Goal: Information Seeking & Learning: Learn about a topic

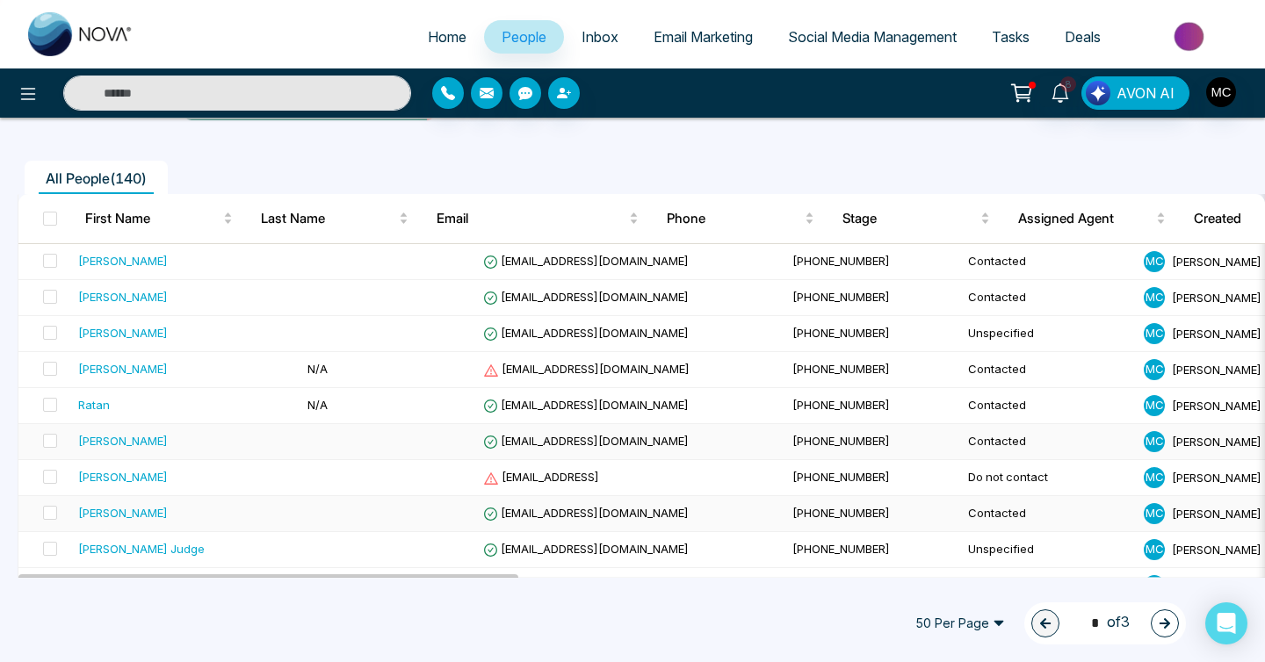
scroll to position [77, 0]
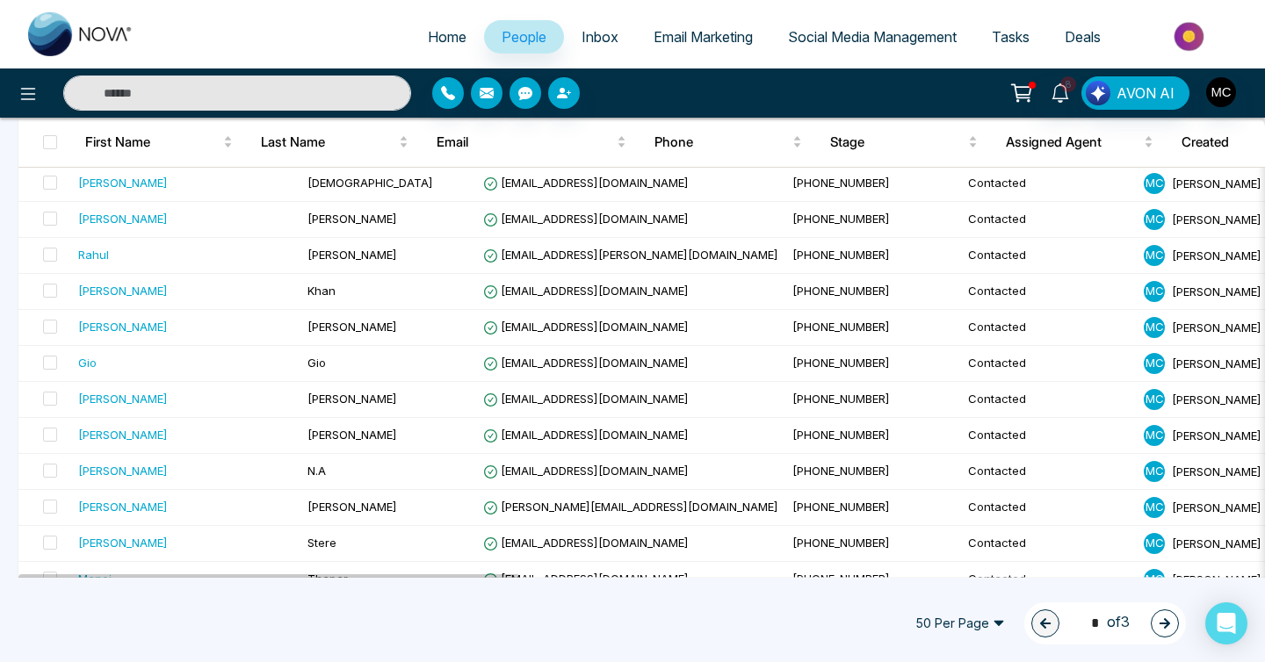
scroll to position [1582, 0]
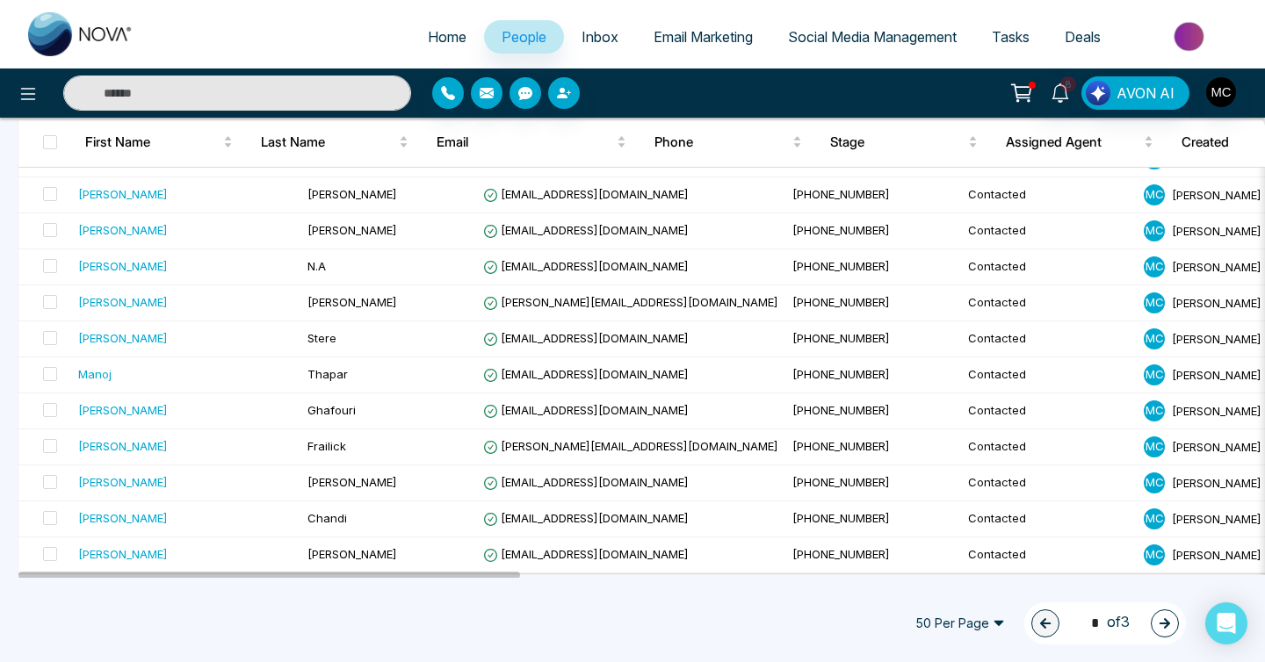
click at [973, 610] on span "50 Per Page" at bounding box center [960, 624] width 114 height 28
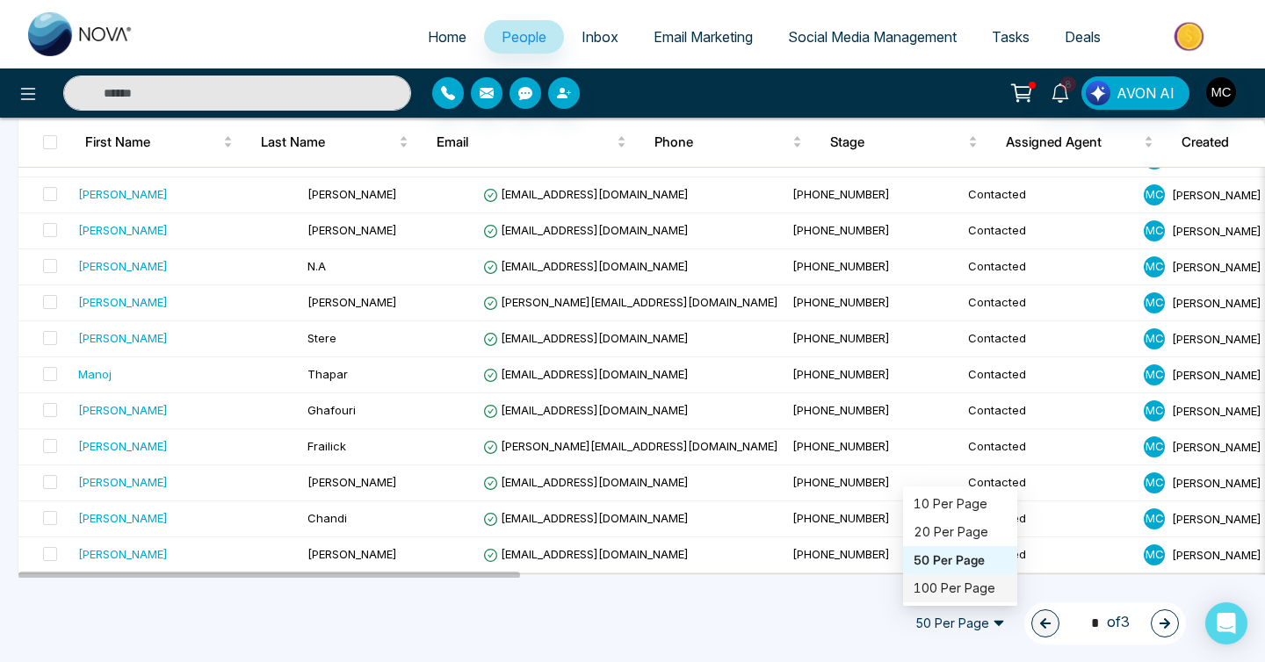
click at [953, 590] on div "100 Per Page" at bounding box center [960, 588] width 93 height 19
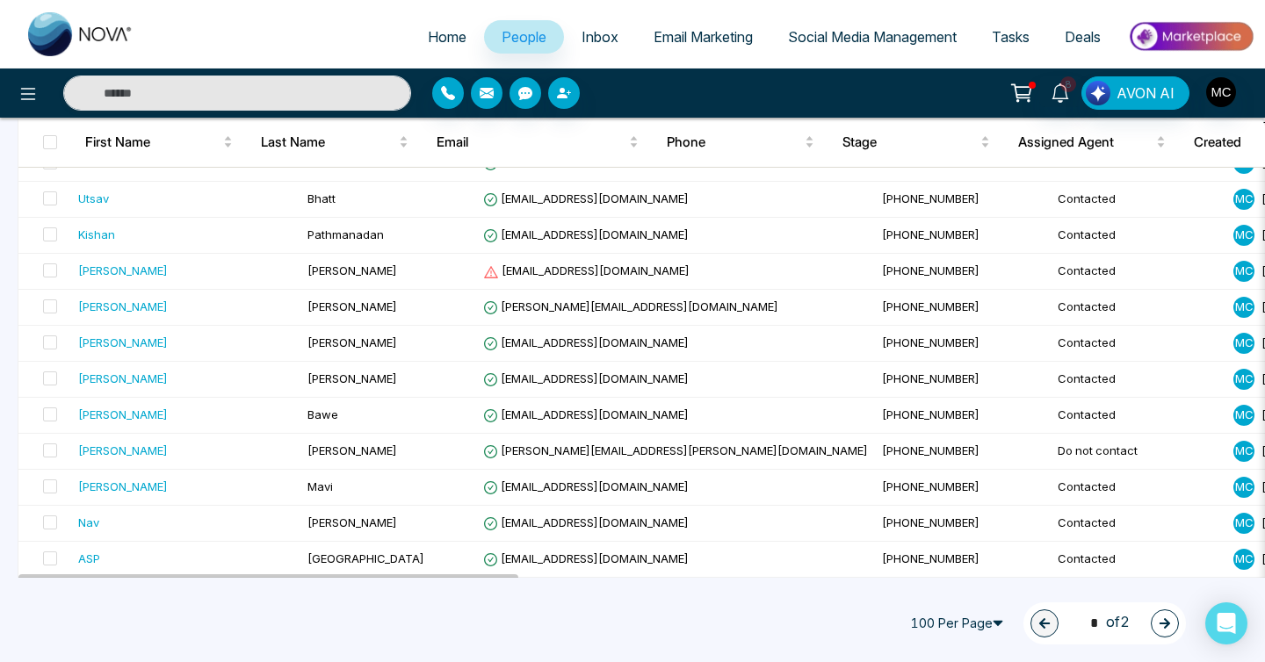
scroll to position [3383, 0]
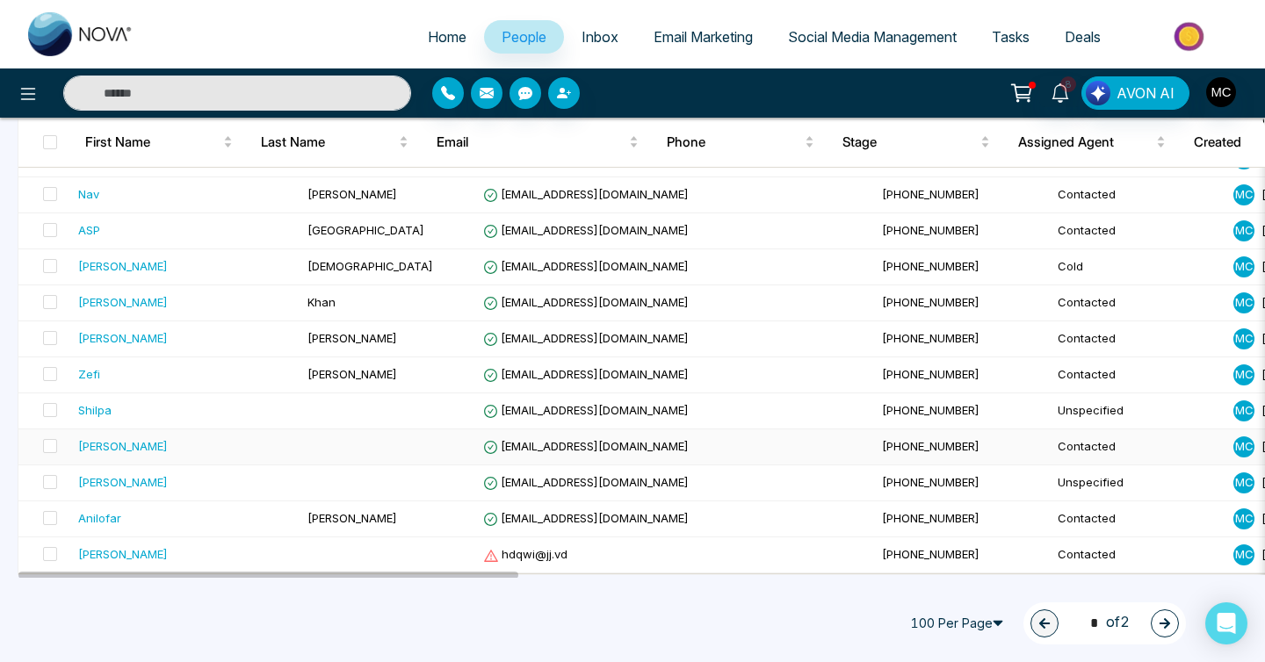
click at [374, 451] on td at bounding box center [388, 448] width 176 height 36
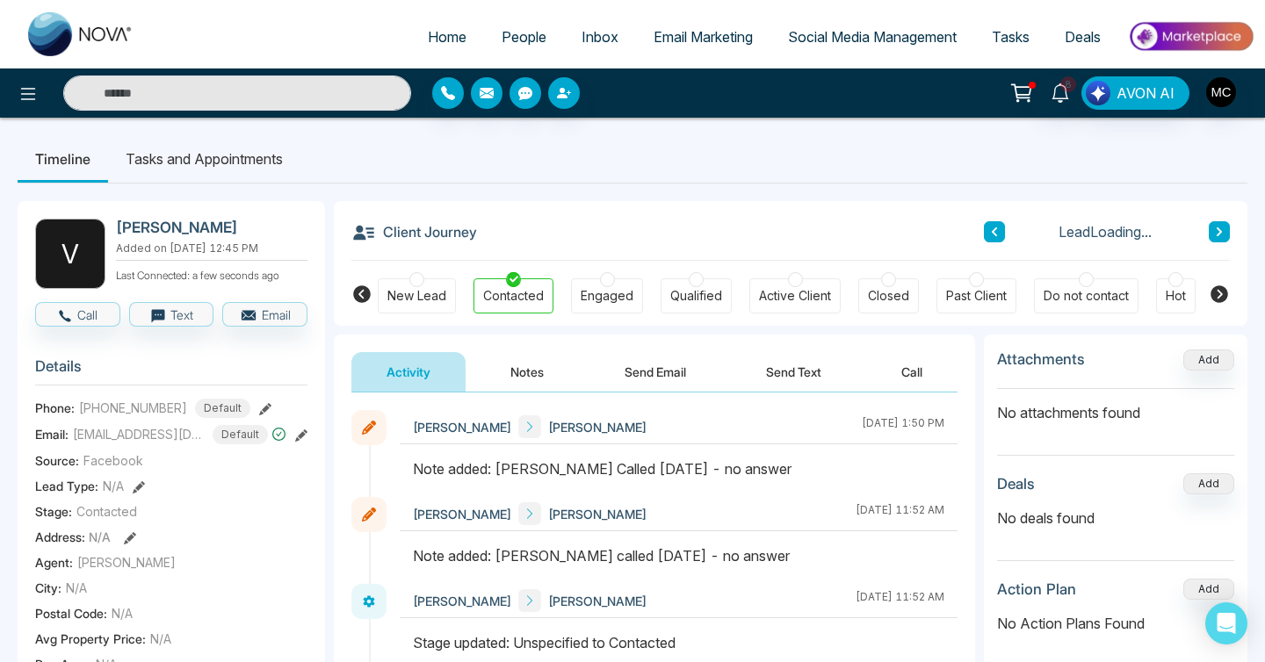
click at [987, 234] on button at bounding box center [994, 231] width 21 height 21
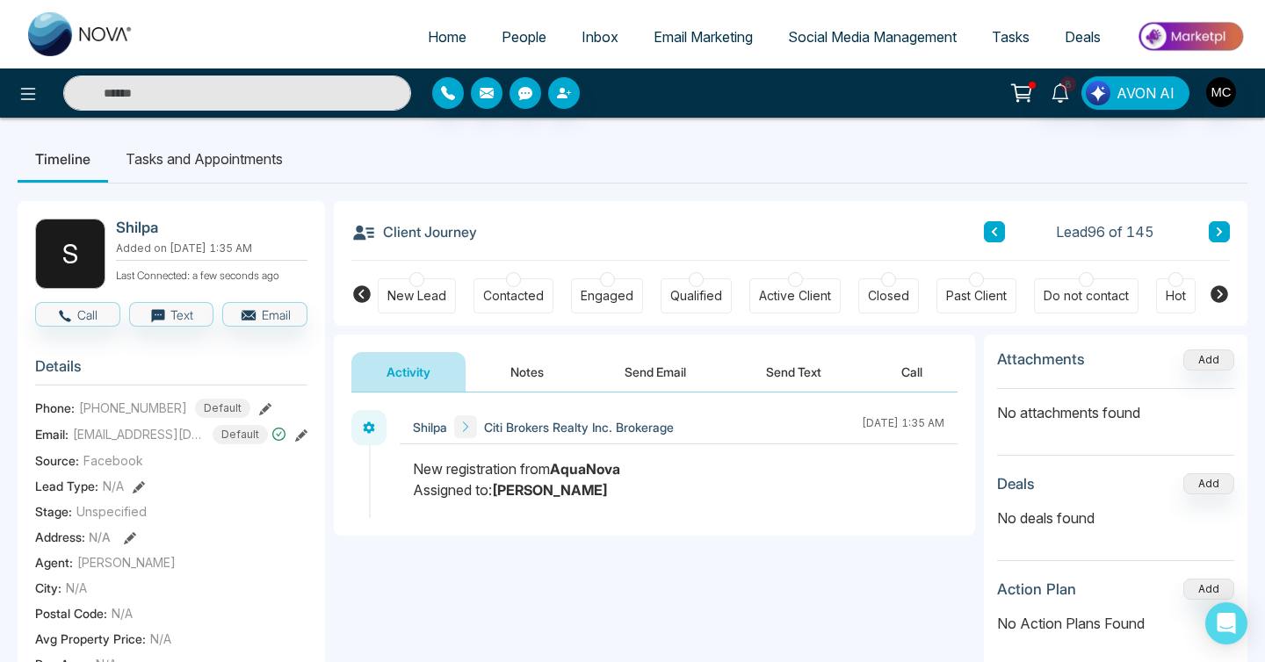
click at [986, 234] on button at bounding box center [994, 231] width 21 height 21
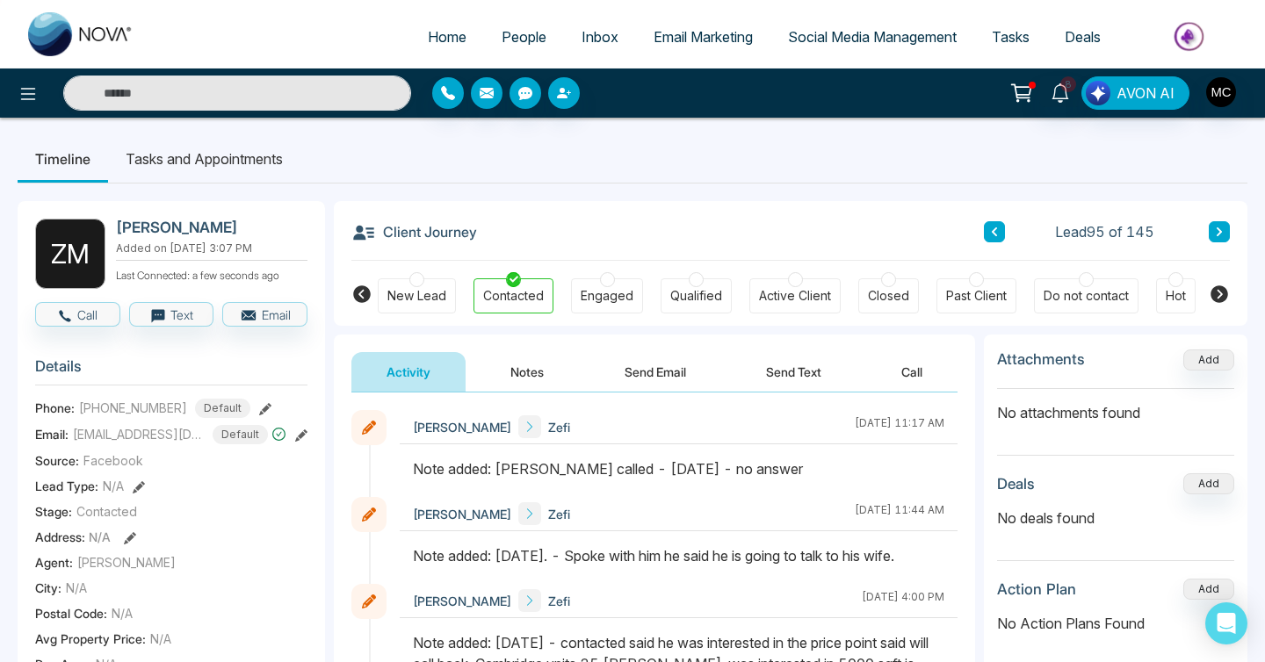
click at [992, 221] on div "Client Journey Lead 95 of 145" at bounding box center [790, 231] width 879 height 60
click at [991, 223] on button at bounding box center [994, 231] width 21 height 21
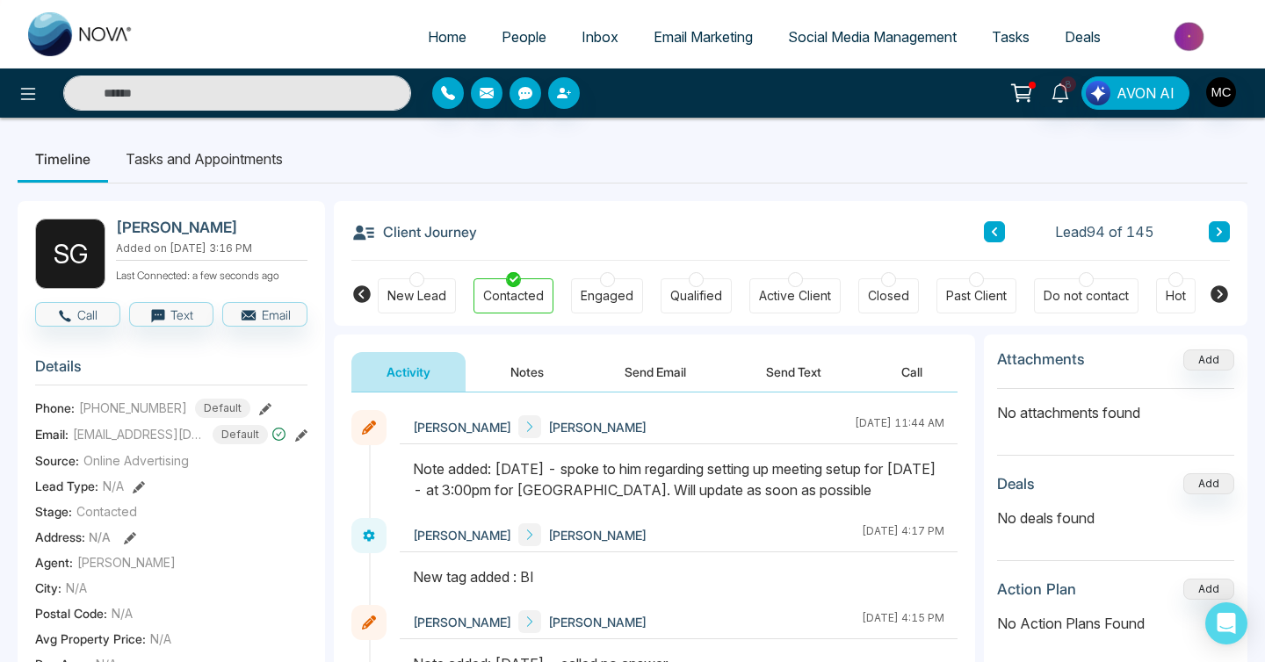
click at [991, 223] on button at bounding box center [994, 231] width 21 height 21
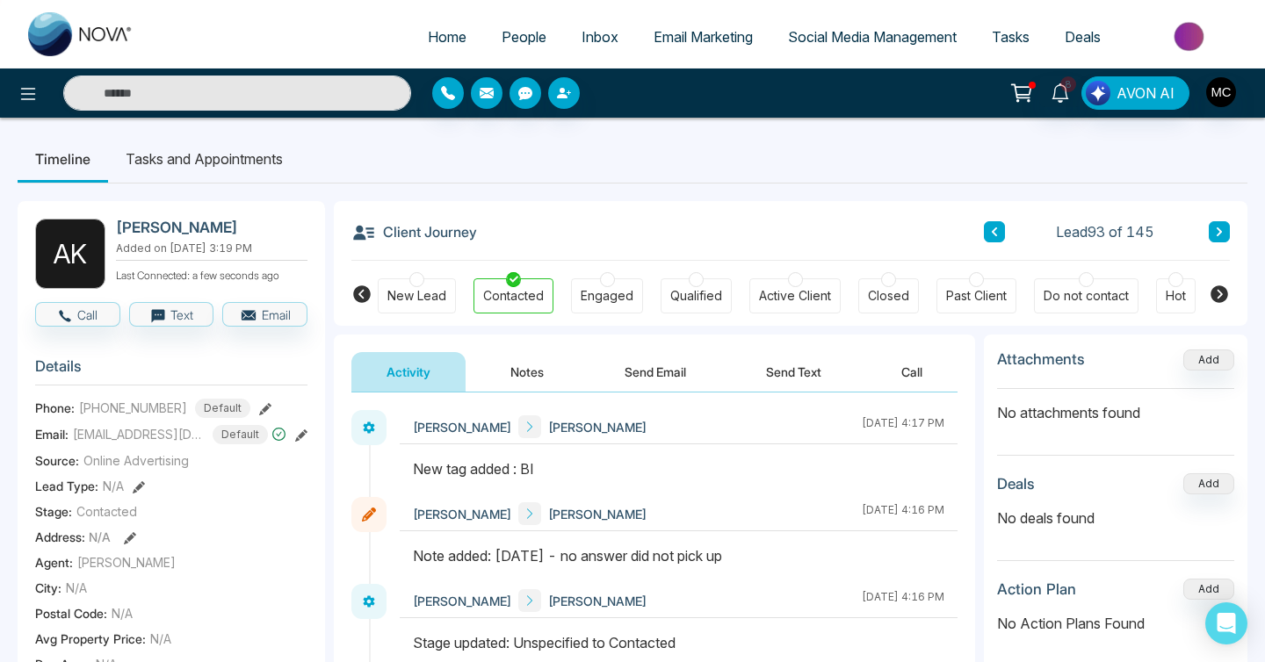
click at [997, 230] on icon at bounding box center [994, 232] width 9 height 11
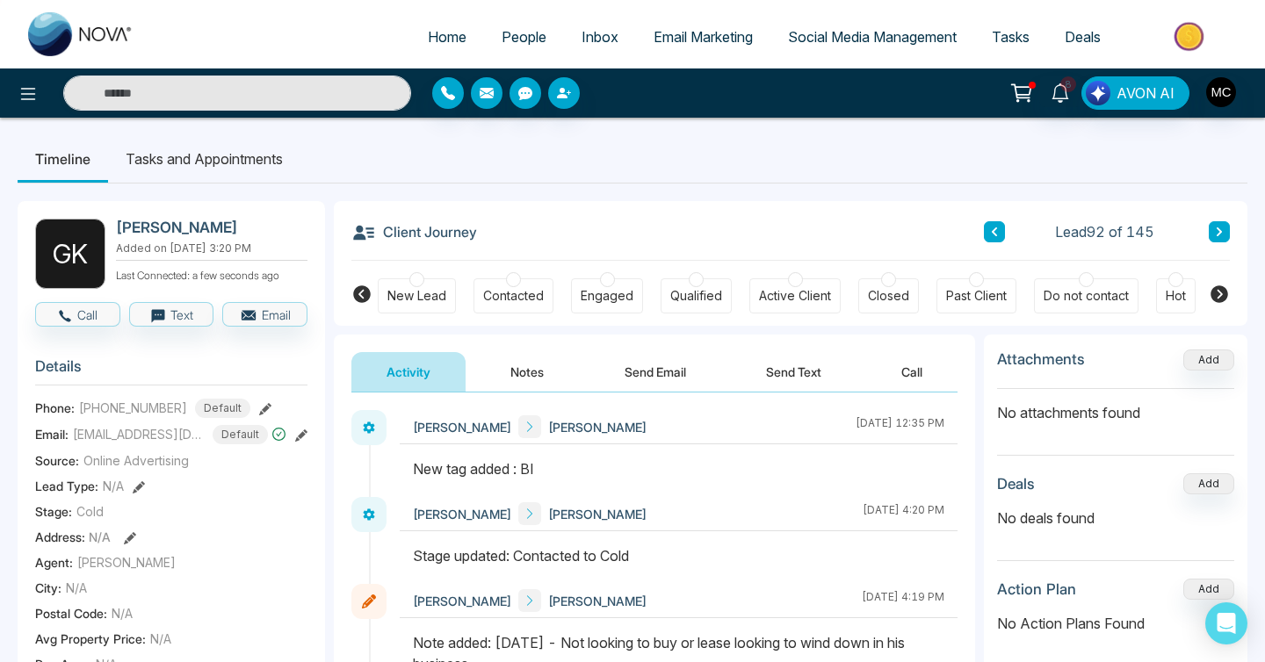
click at [995, 230] on icon at bounding box center [994, 232] width 5 height 9
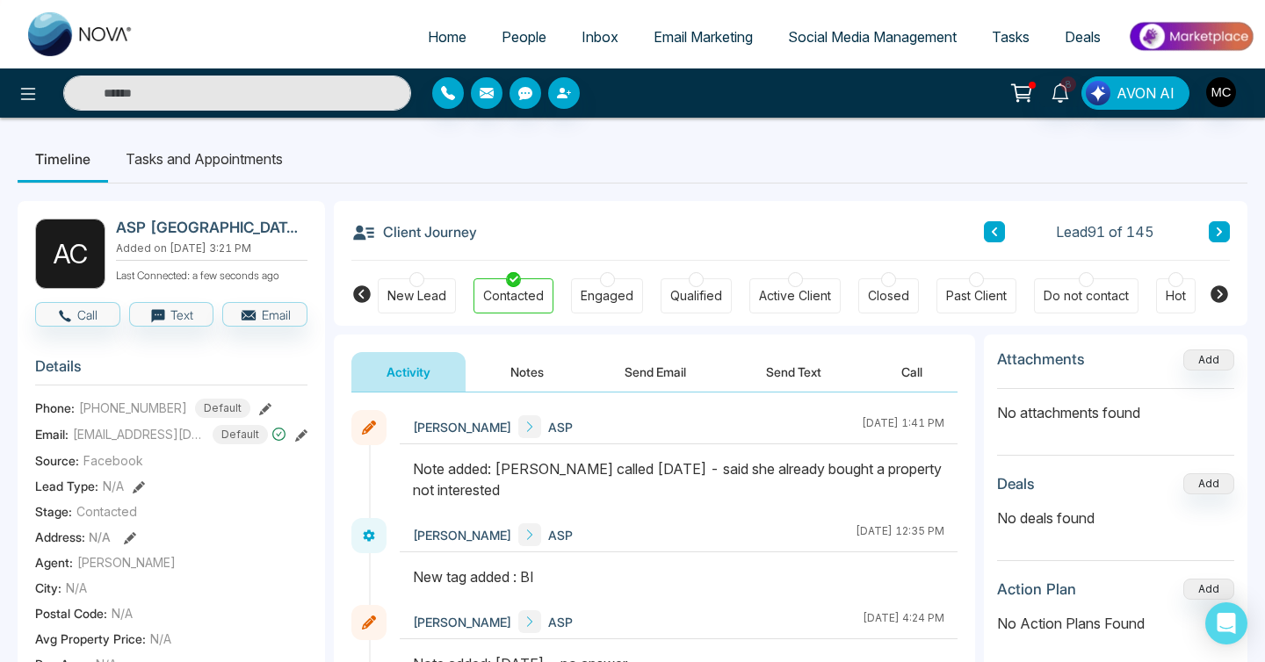
click at [995, 230] on icon at bounding box center [994, 232] width 5 height 9
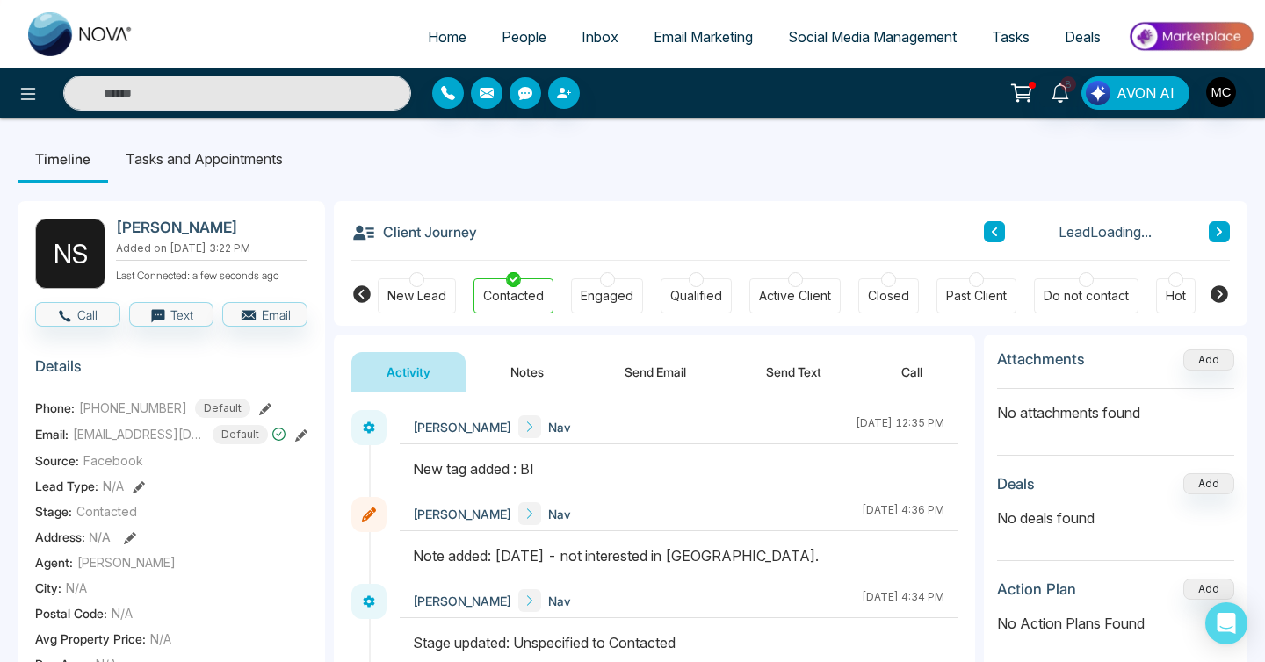
click at [995, 230] on icon at bounding box center [994, 232] width 5 height 9
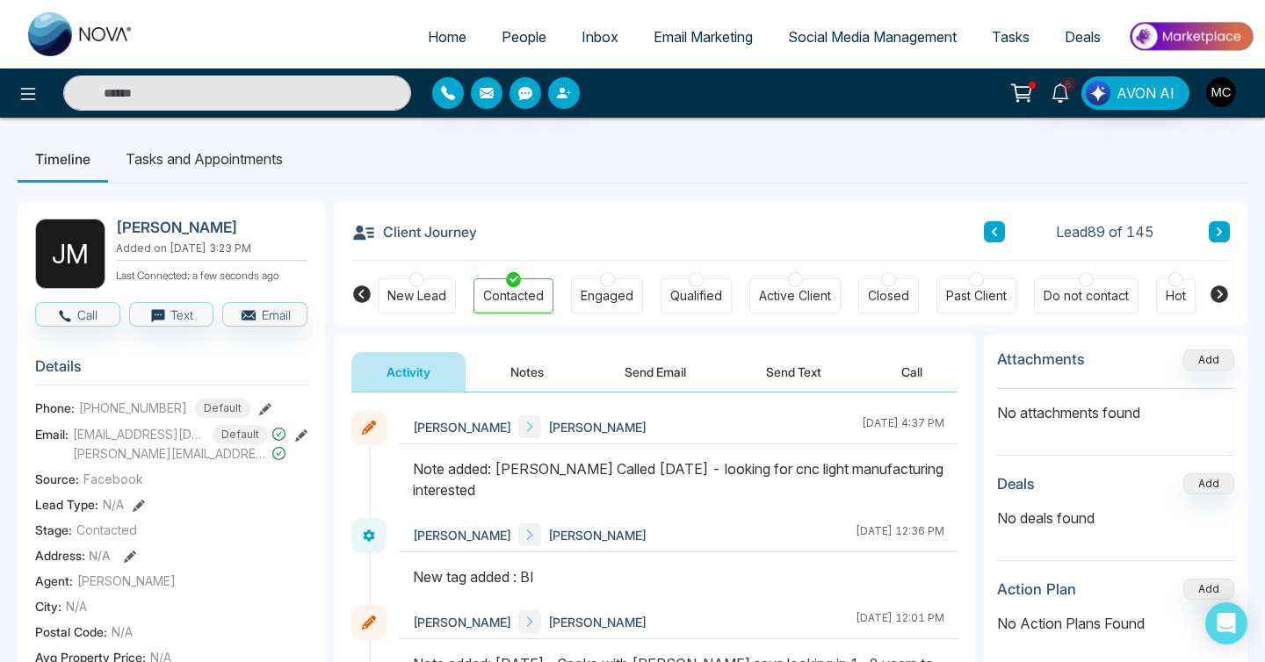
click at [991, 235] on icon at bounding box center [994, 232] width 9 height 11
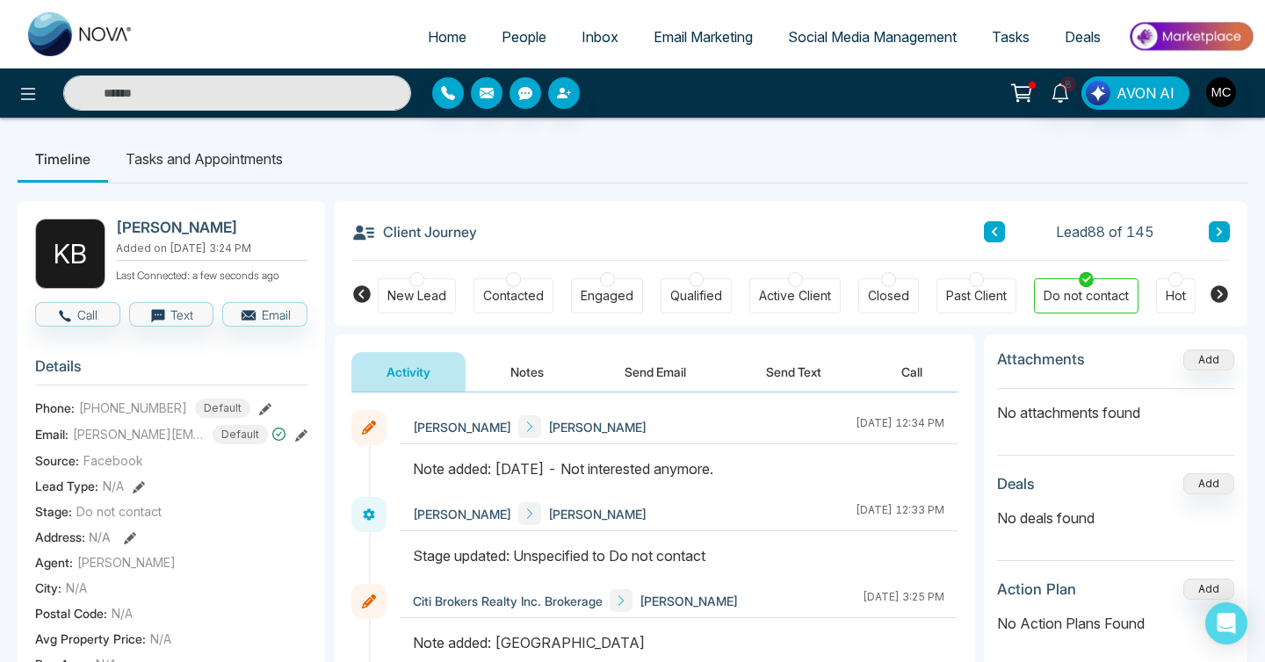
click at [991, 235] on icon at bounding box center [994, 232] width 9 height 11
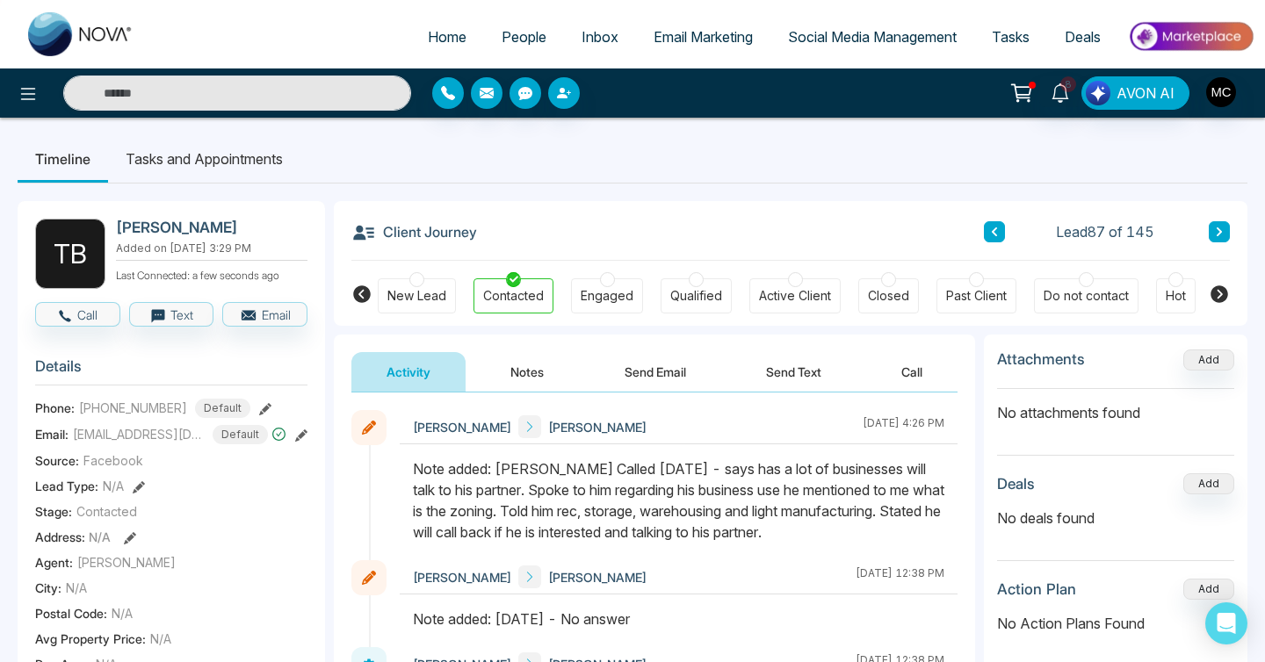
click at [1215, 230] on icon at bounding box center [1219, 232] width 9 height 11
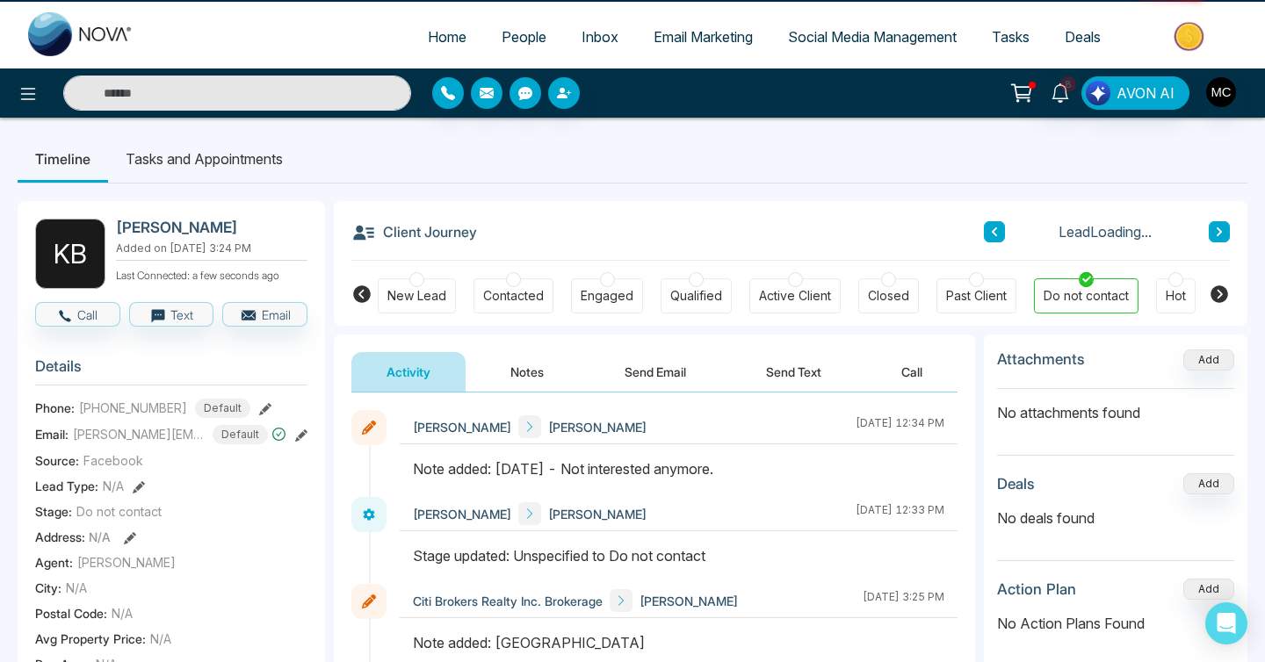
click at [1215, 230] on icon at bounding box center [1219, 232] width 9 height 11
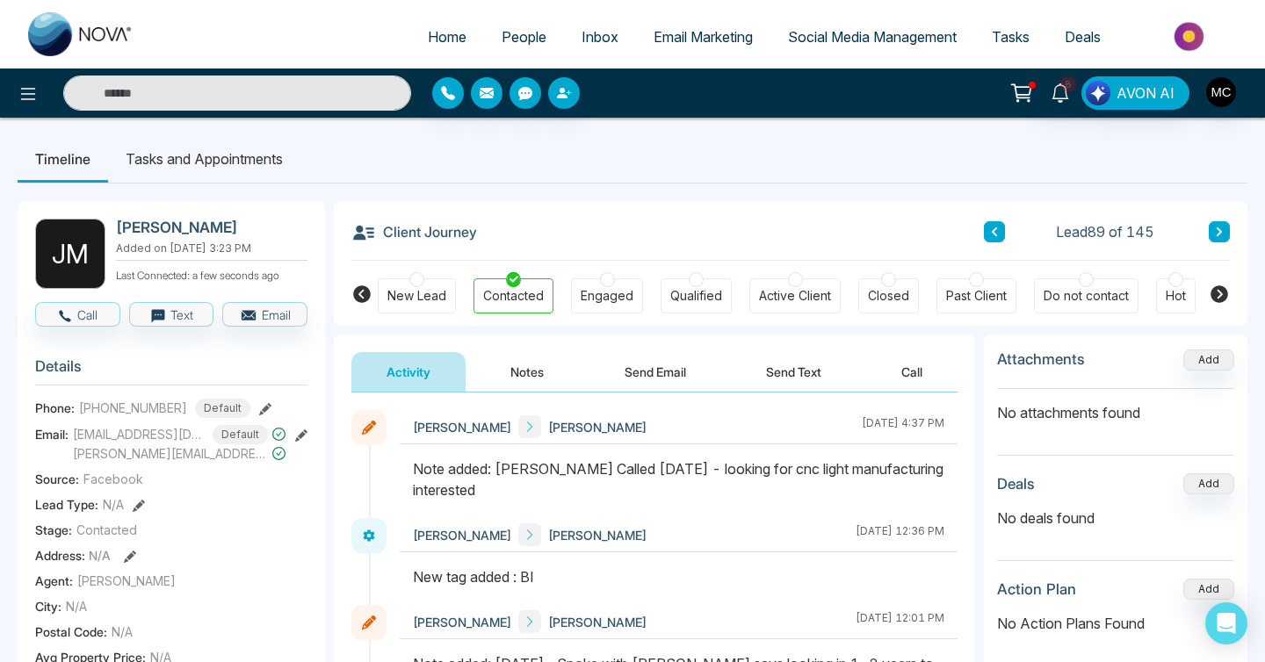
click at [1003, 235] on button at bounding box center [994, 231] width 21 height 21
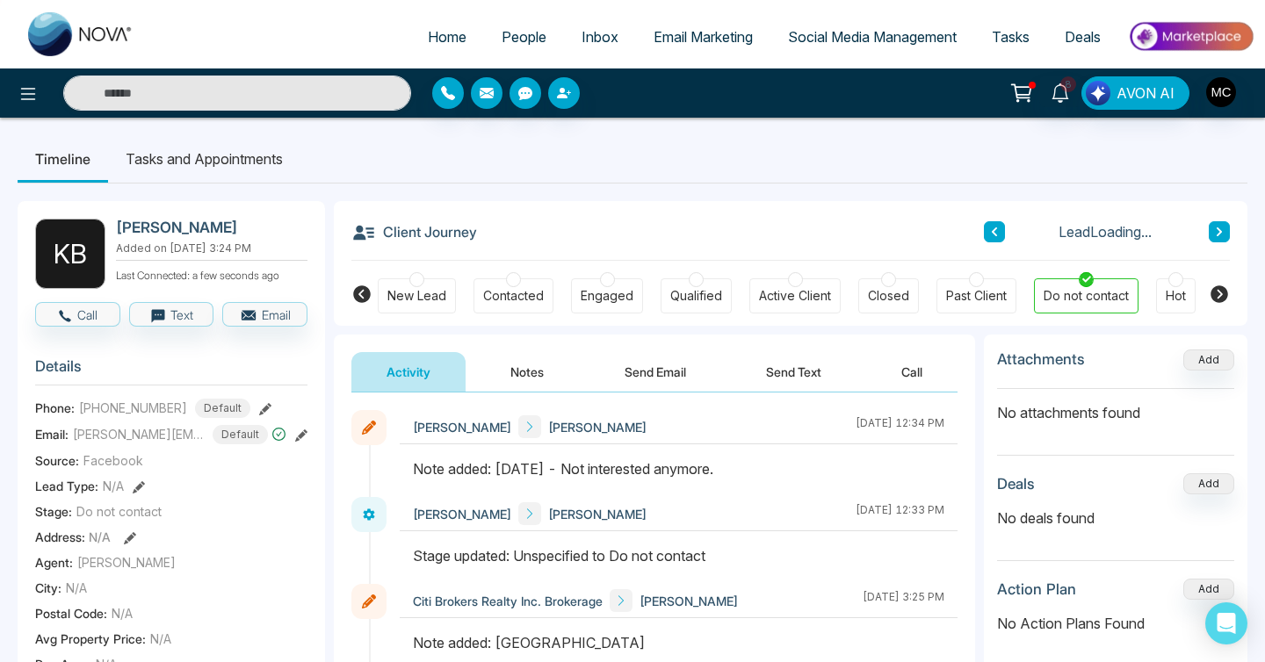
click at [1003, 235] on button at bounding box center [994, 231] width 21 height 21
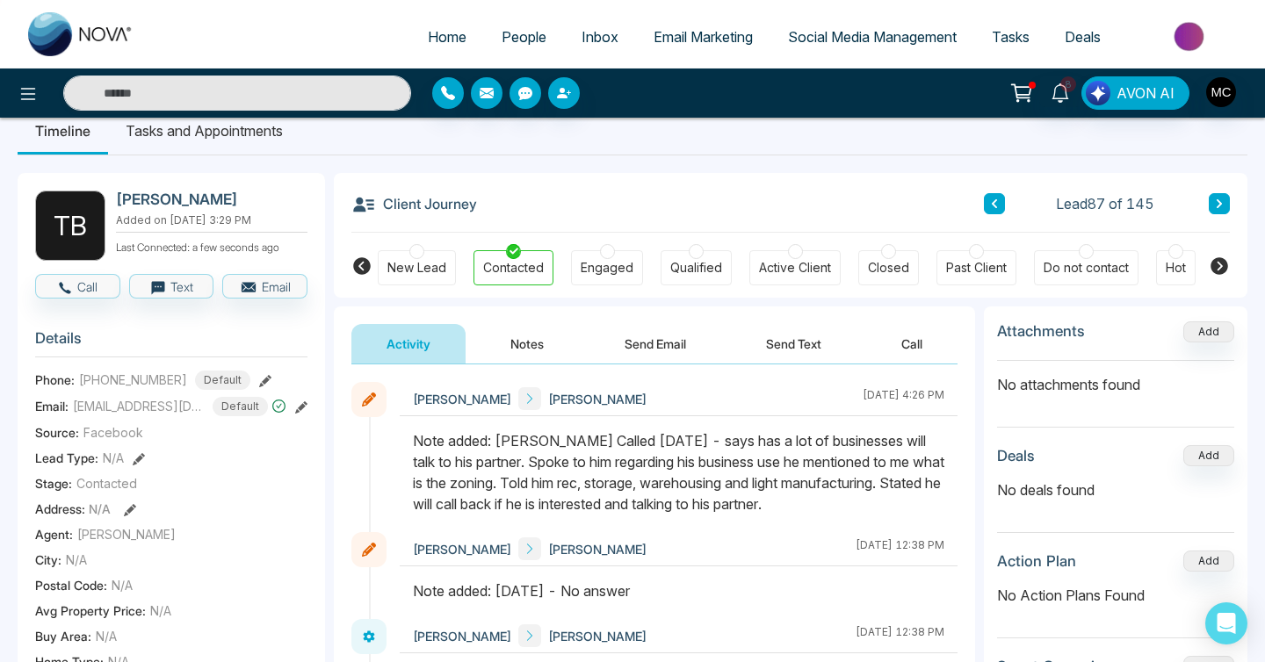
scroll to position [29, 0]
drag, startPoint x: 838, startPoint y: 477, endPoint x: 731, endPoint y: 491, distance: 108.1
click at [731, 491] on div "Note added: [PERSON_NAME] Called [DATE] - says has a lot of businesses will tal…" at bounding box center [679, 472] width 532 height 84
drag, startPoint x: 803, startPoint y: 508, endPoint x: 507, endPoint y: 508, distance: 296.1
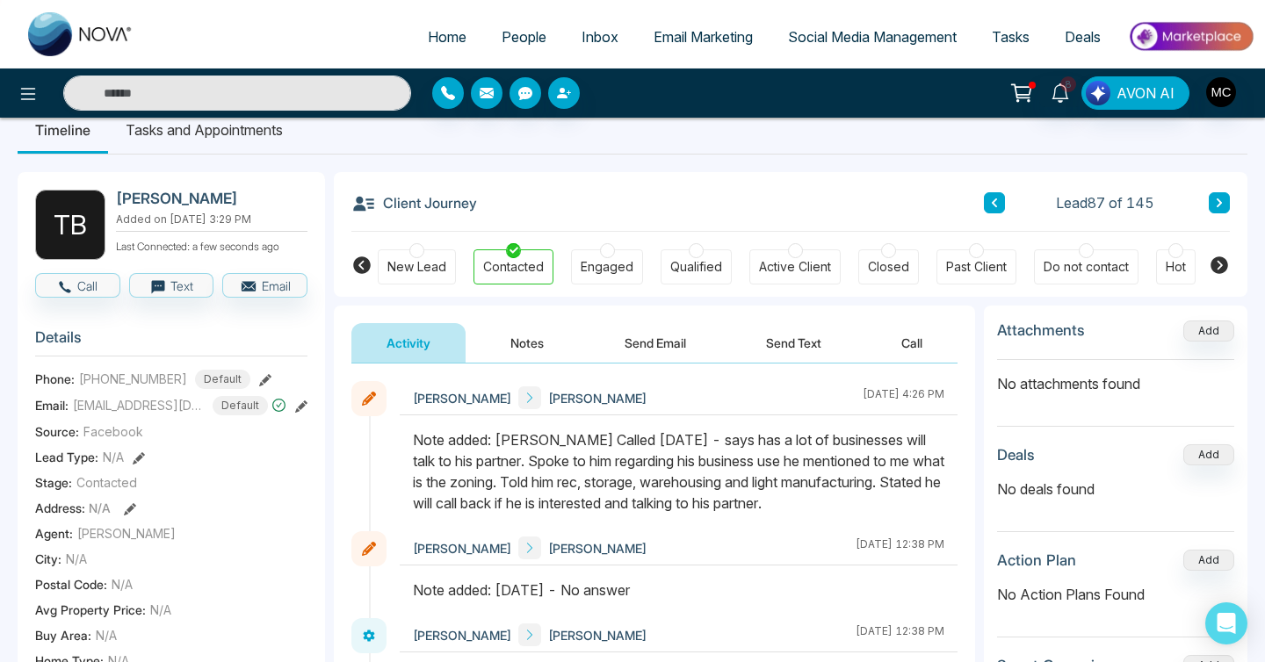
click at [507, 508] on div "Note added: [PERSON_NAME] Called [DATE] - says has a lot of businesses will tal…" at bounding box center [679, 472] width 532 height 84
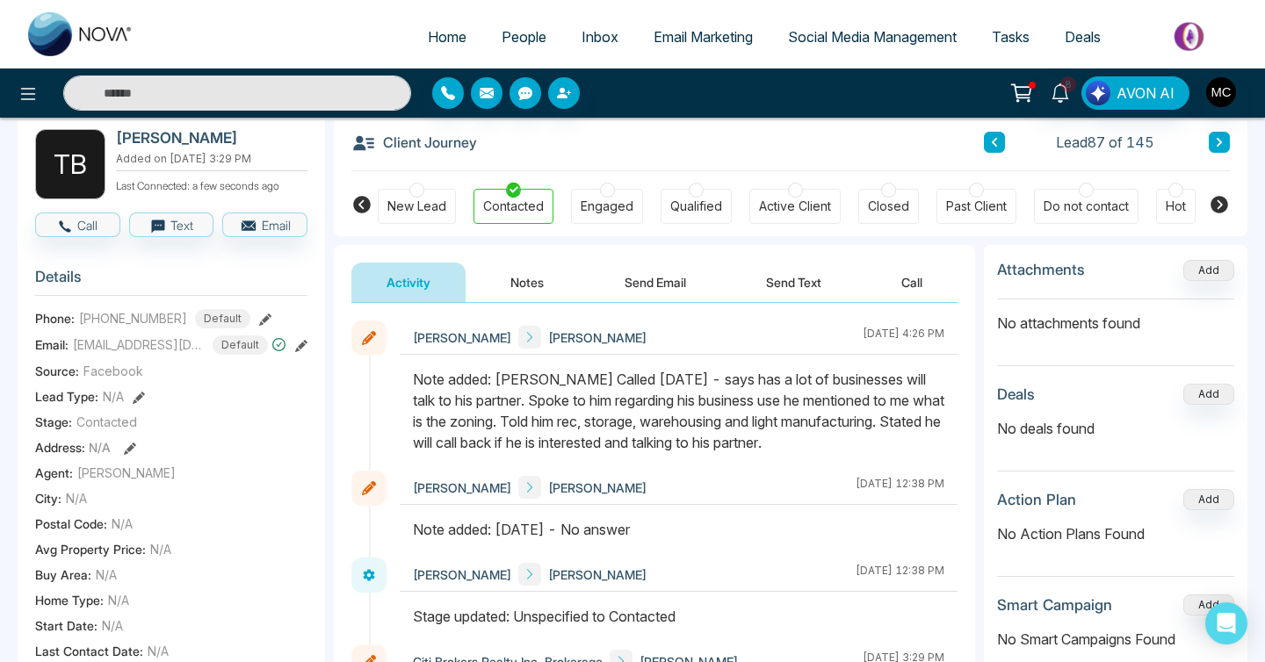
scroll to position [87, 0]
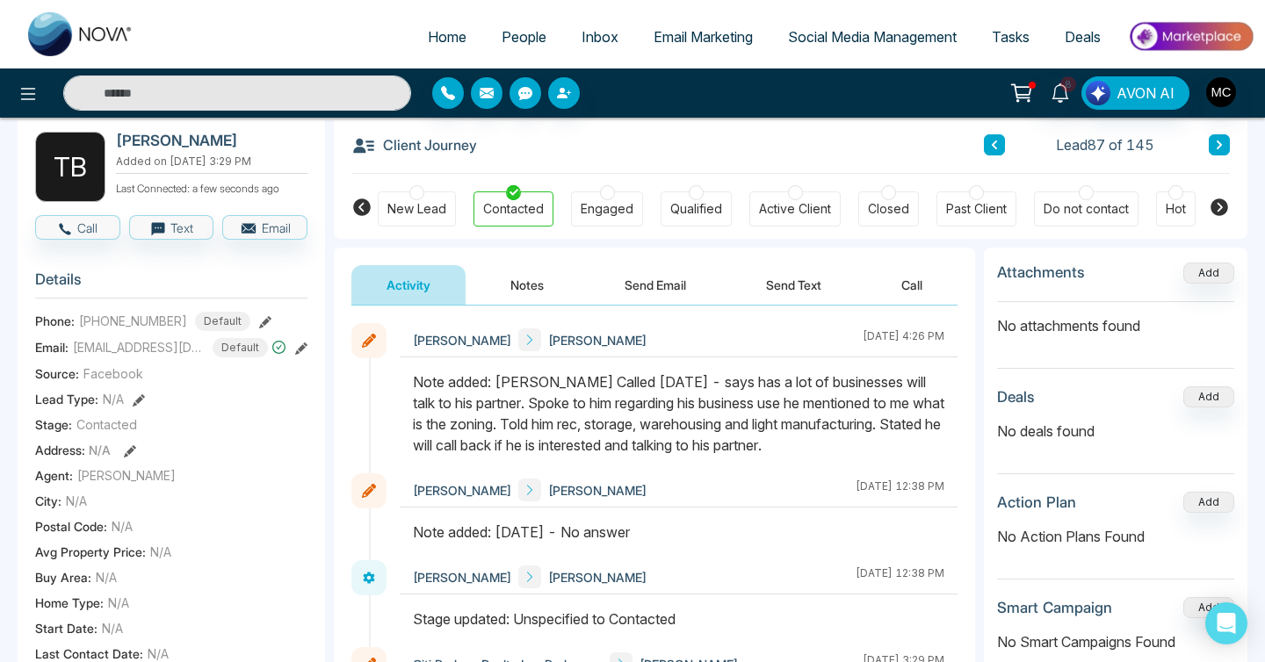
drag, startPoint x: 680, startPoint y: 385, endPoint x: 833, endPoint y: 412, distance: 155.3
click at [833, 412] on div "Note added: [PERSON_NAME] Called [DATE] - says has a lot of businesses will tal…" at bounding box center [679, 414] width 532 height 84
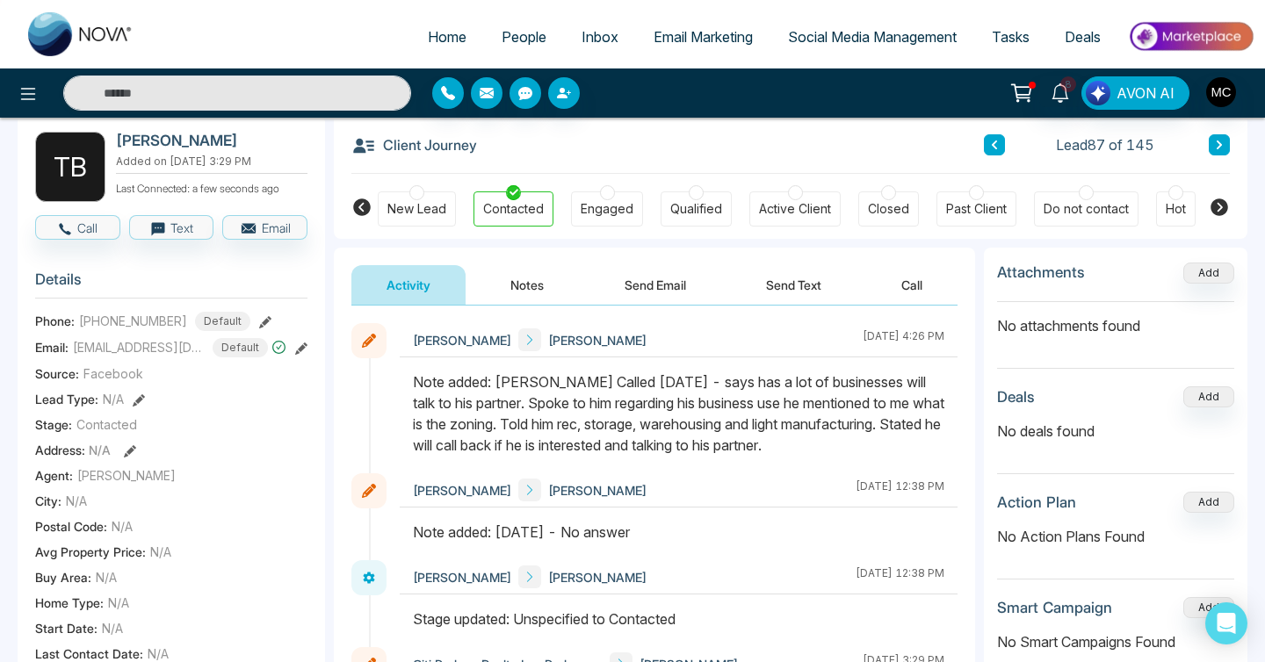
click at [833, 412] on div "Note added: [PERSON_NAME] Called [DATE] - says has a lot of businesses will tal…" at bounding box center [679, 414] width 532 height 84
drag, startPoint x: 597, startPoint y: 427, endPoint x: 796, endPoint y: 445, distance: 199.4
click at [796, 445] on div "Note added: [PERSON_NAME] Called [DATE] - says has a lot of businesses will tal…" at bounding box center [679, 414] width 532 height 84
drag, startPoint x: 790, startPoint y: 446, endPoint x: 461, endPoint y: 428, distance: 329.1
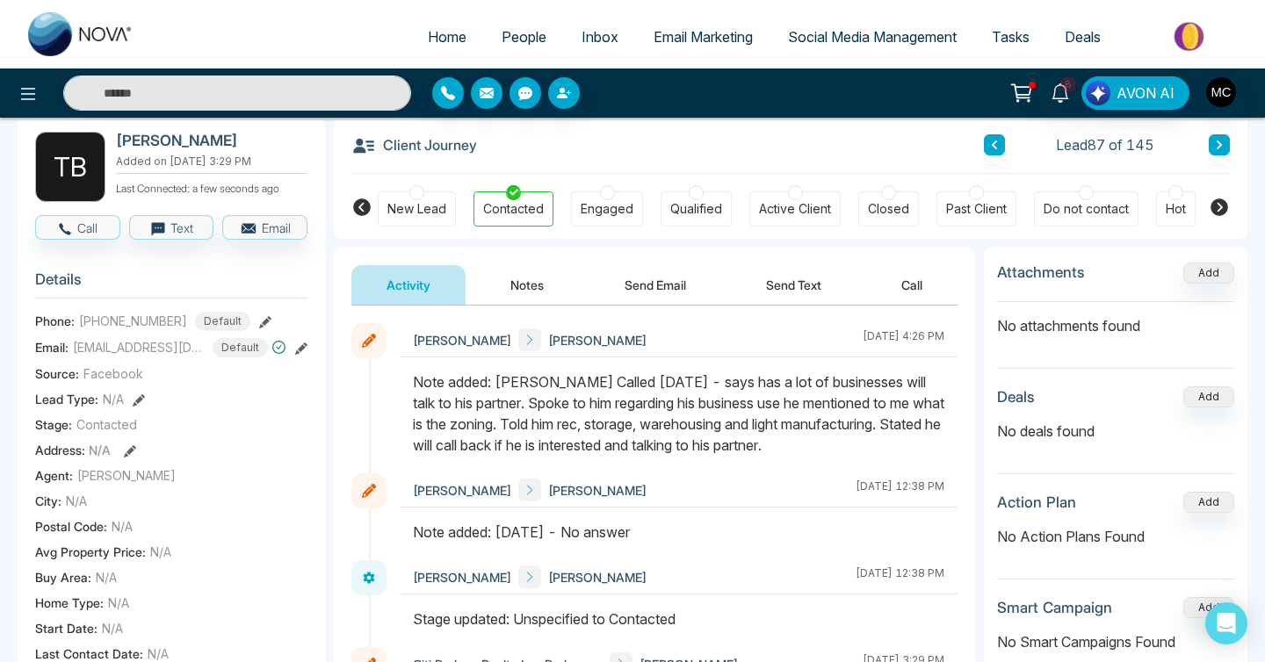
click at [461, 428] on div "Note added: [PERSON_NAME] Called [DATE] - says has a lot of businesses will tal…" at bounding box center [679, 414] width 532 height 84
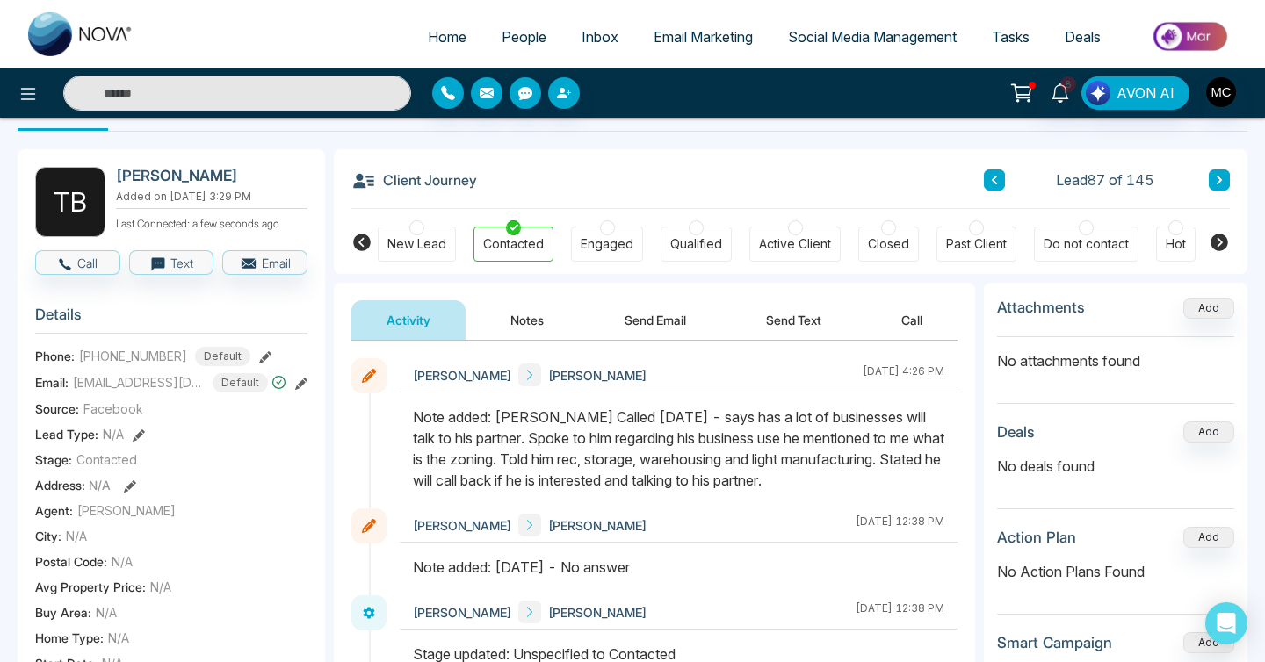
scroll to position [21, 0]
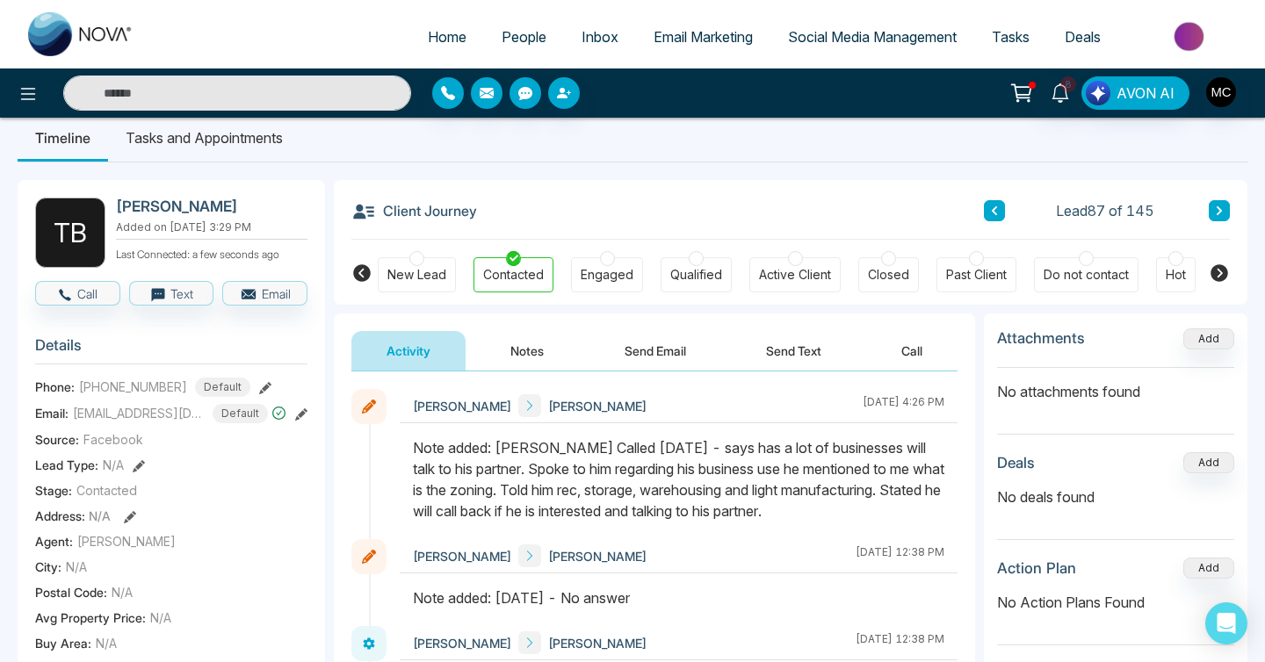
click at [999, 213] on button at bounding box center [994, 210] width 21 height 21
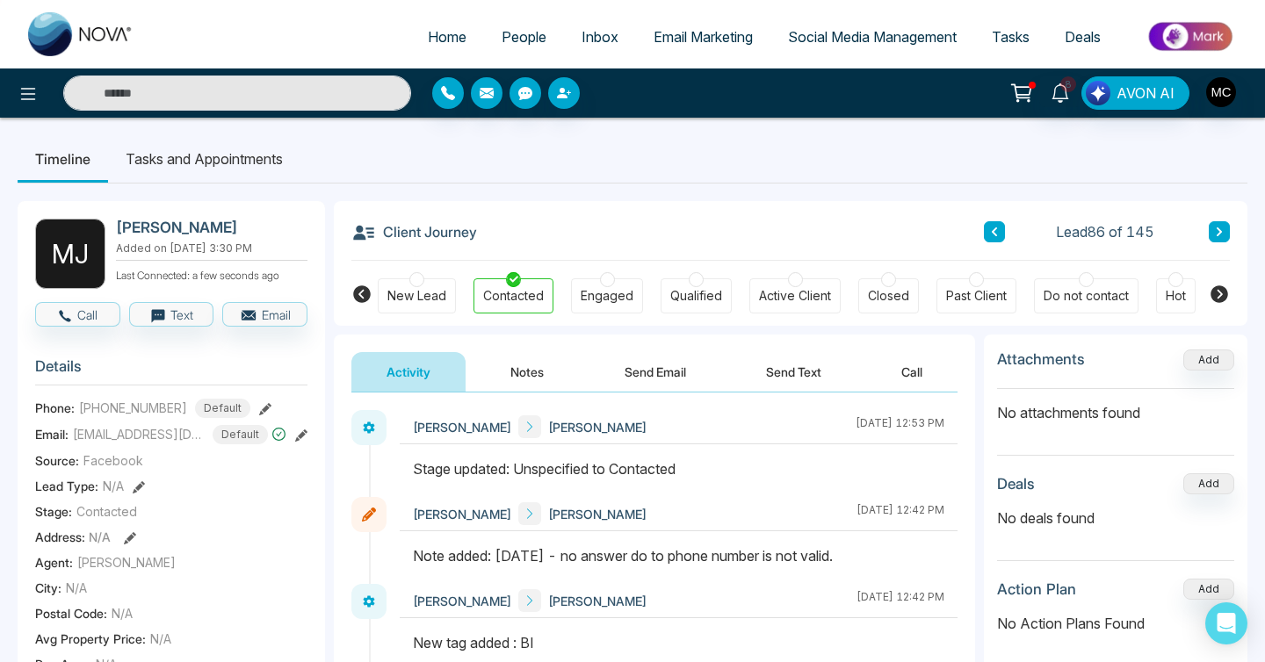
click at [999, 213] on div "Client Journey Lead 86 of 145" at bounding box center [790, 231] width 879 height 60
click at [993, 228] on icon at bounding box center [994, 232] width 9 height 11
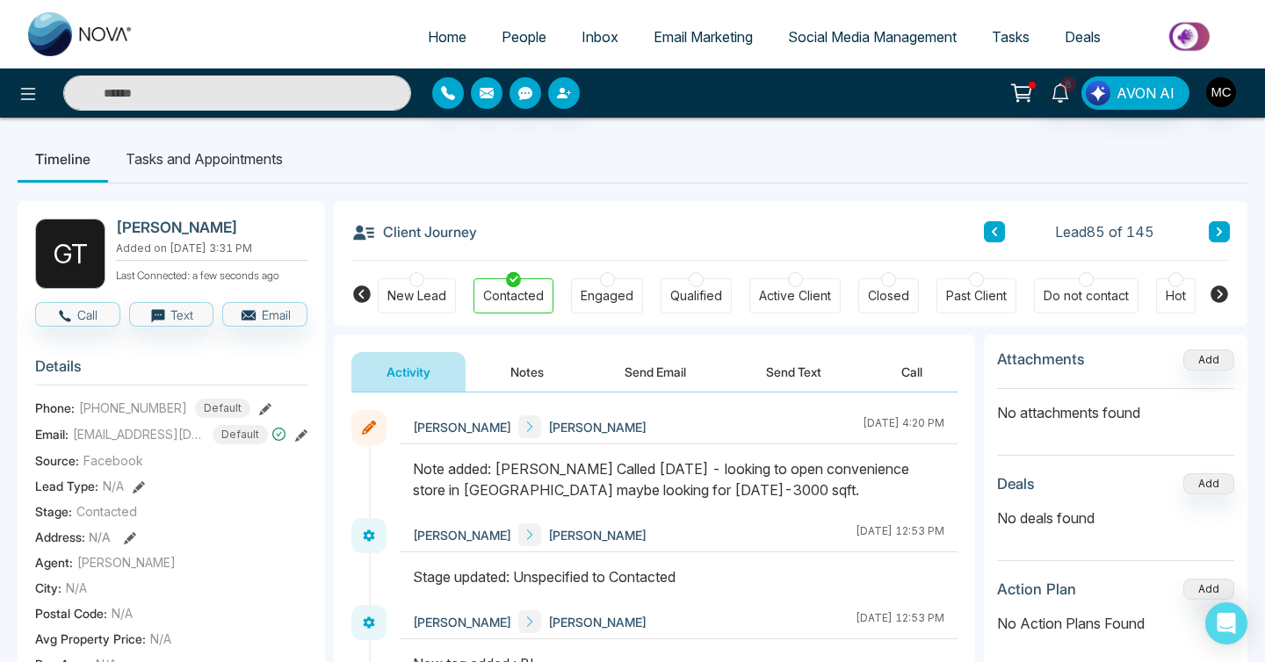
click at [999, 233] on button at bounding box center [994, 231] width 21 height 21
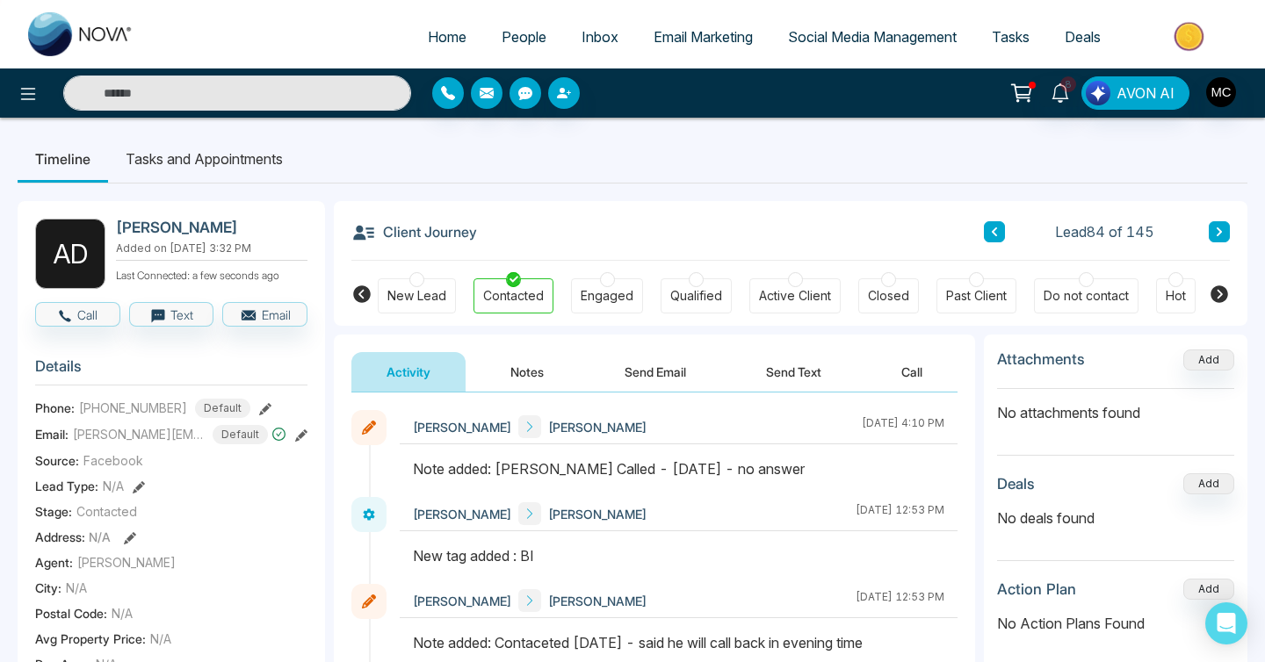
click at [1216, 227] on icon at bounding box center [1219, 232] width 9 height 11
click at [133, 235] on h2 "[PERSON_NAME]" at bounding box center [208, 228] width 184 height 18
copy h2 "[PERSON_NAME]"
click at [987, 217] on div "Client Journey Lead 84 of 145" at bounding box center [790, 231] width 879 height 60
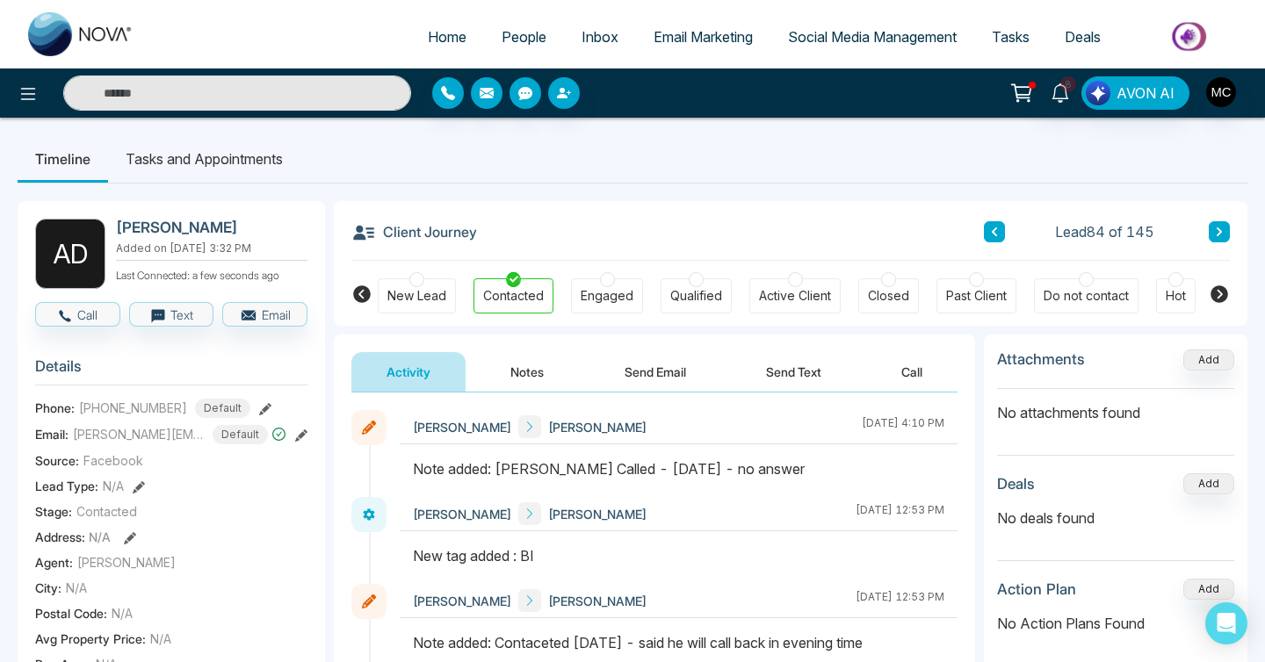
click at [987, 227] on button at bounding box center [994, 231] width 21 height 21
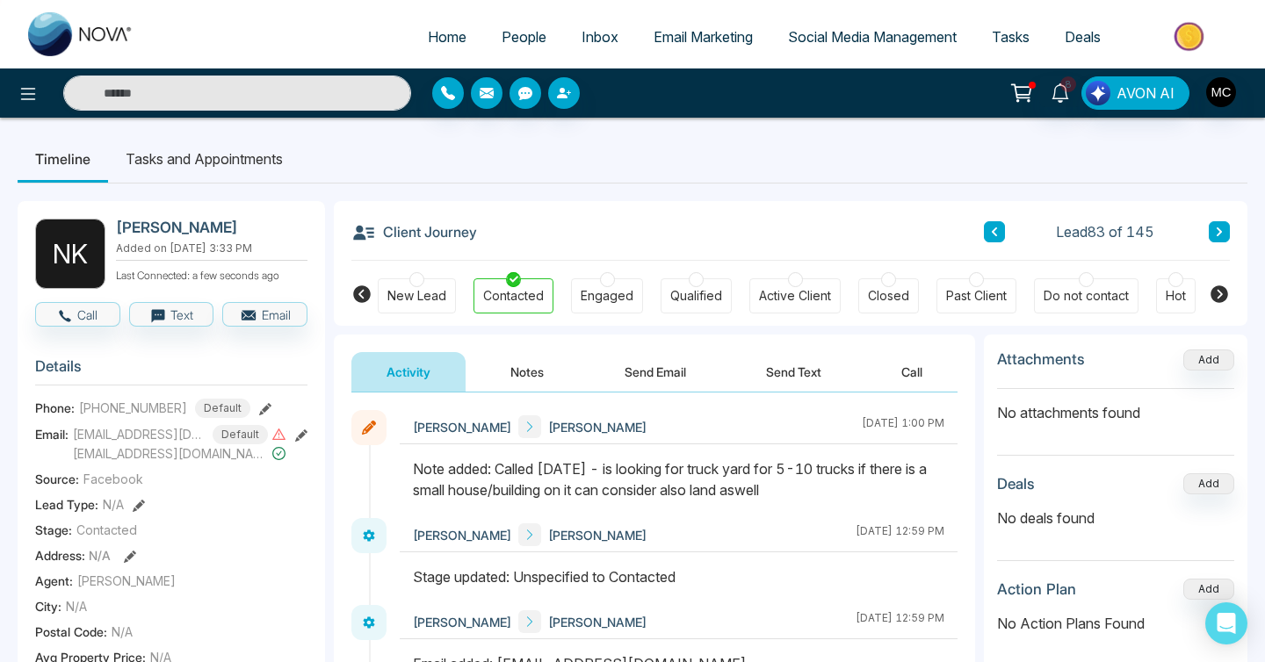
click at [990, 228] on icon at bounding box center [994, 232] width 9 height 11
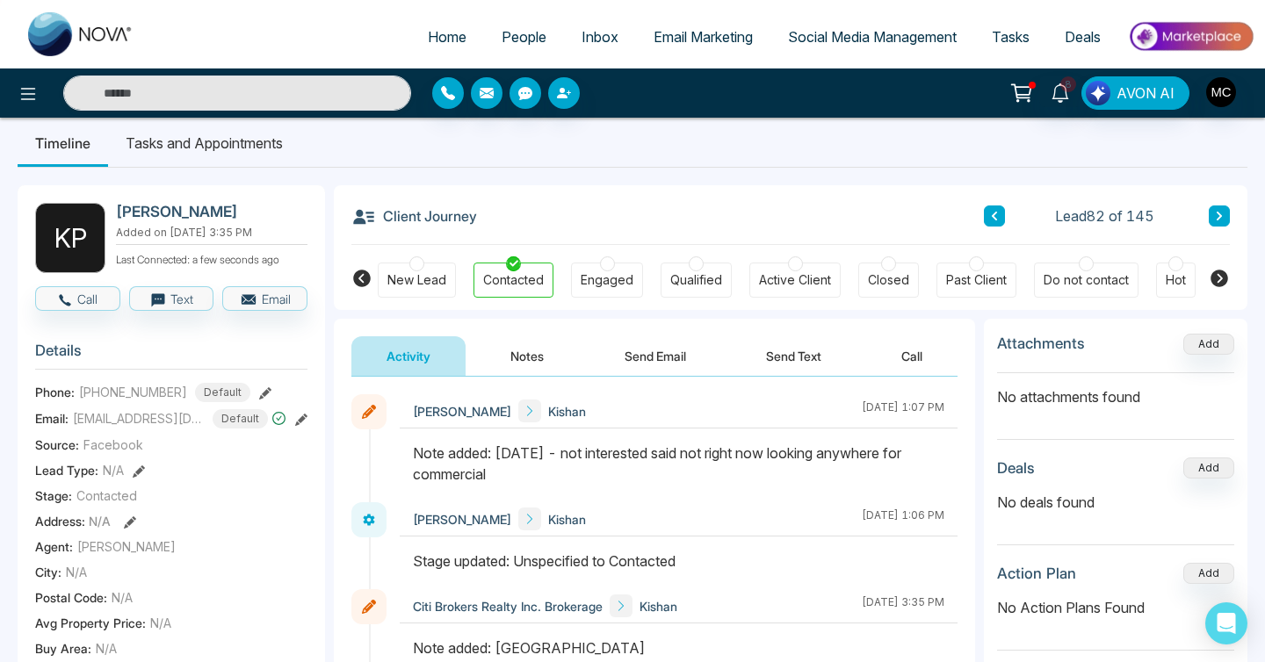
scroll to position [9, 0]
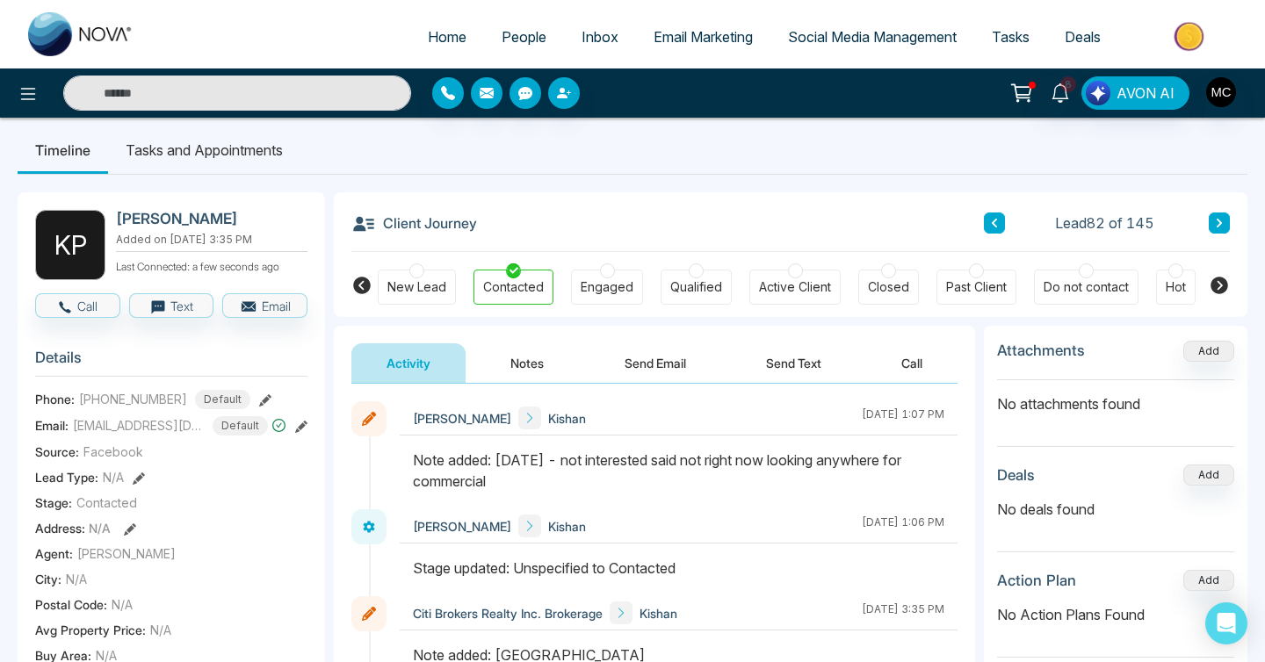
click at [983, 226] on div "Client Journey Lead 82 of 145" at bounding box center [790, 222] width 879 height 60
click at [994, 222] on icon at bounding box center [994, 223] width 5 height 9
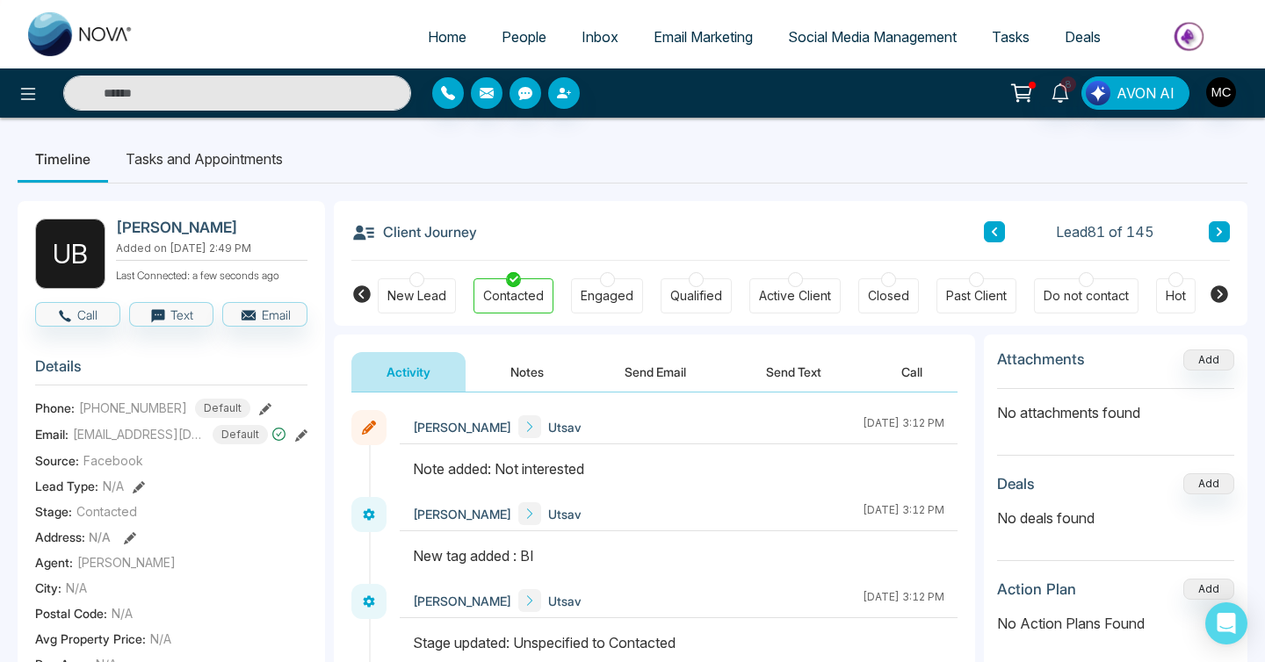
click at [995, 232] on icon at bounding box center [994, 232] width 9 height 11
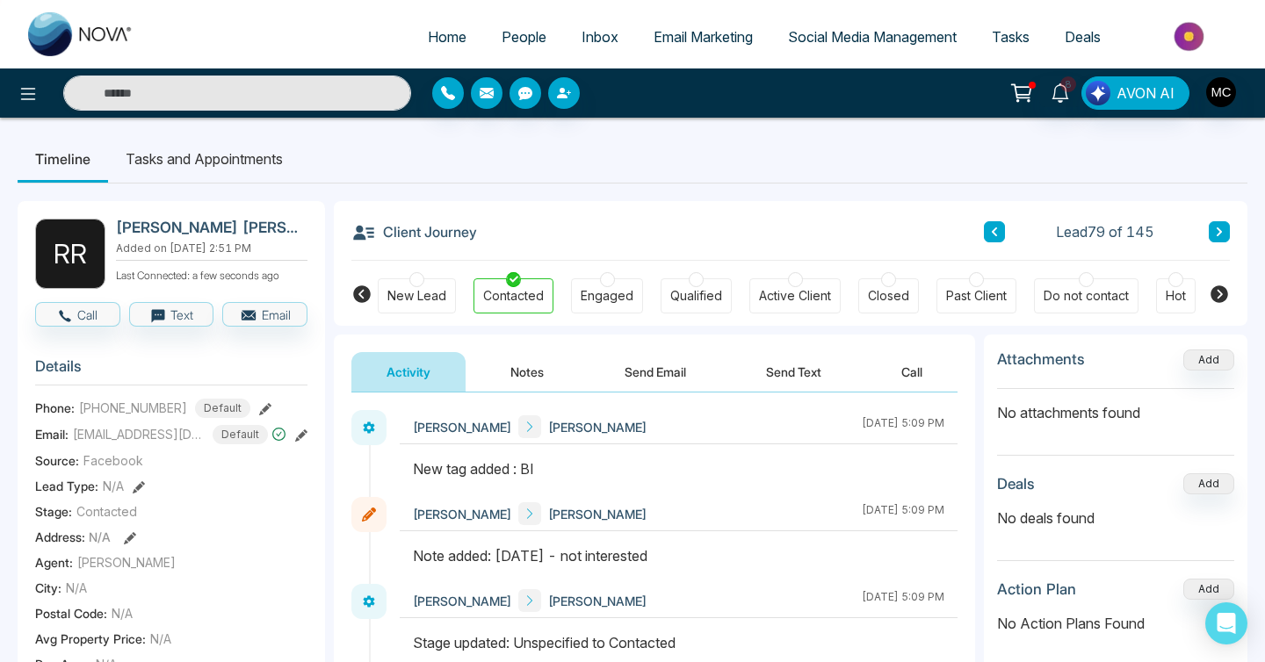
click at [995, 239] on button at bounding box center [994, 231] width 21 height 21
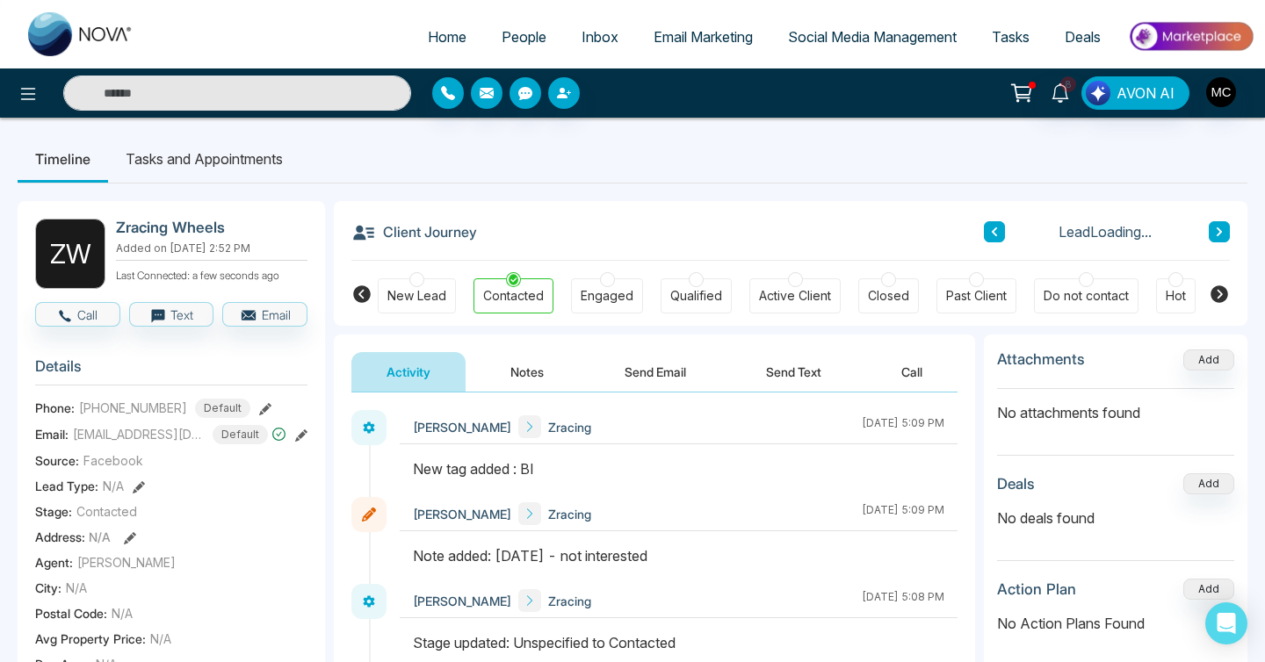
click at [995, 239] on button at bounding box center [994, 231] width 21 height 21
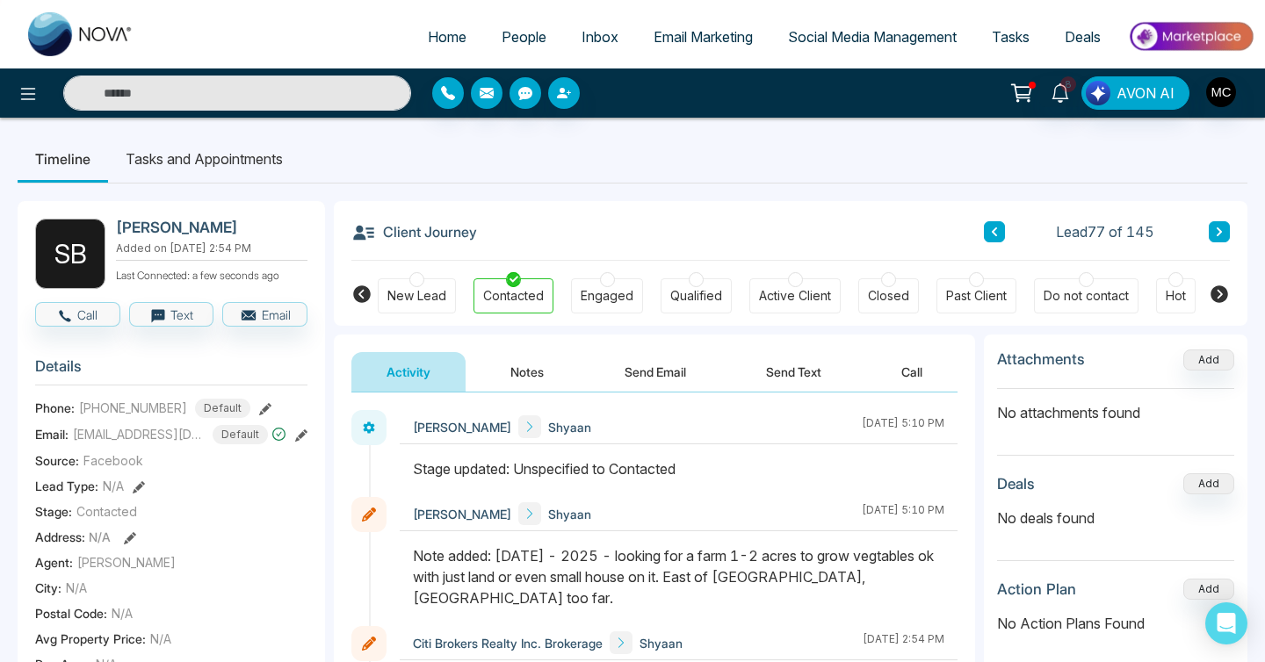
click at [1218, 236] on icon at bounding box center [1219, 232] width 9 height 11
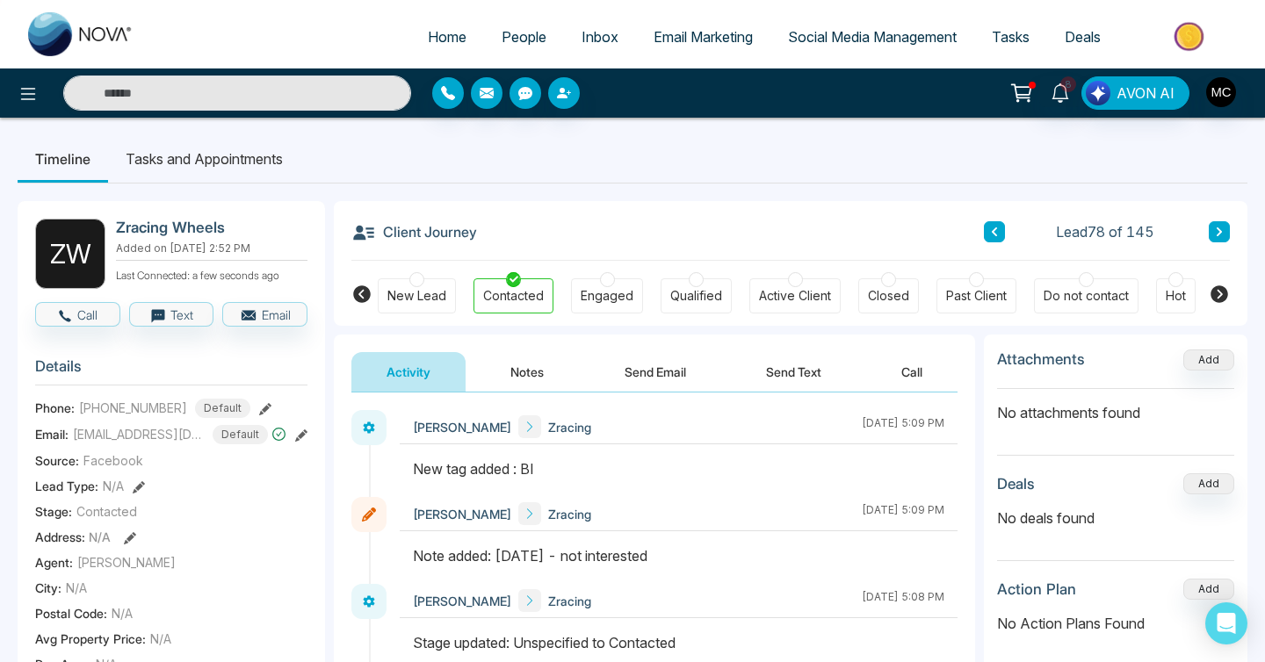
click at [982, 239] on div "Client Journey Lead 78 of 145" at bounding box center [790, 231] width 879 height 60
click at [994, 239] on button at bounding box center [994, 231] width 21 height 21
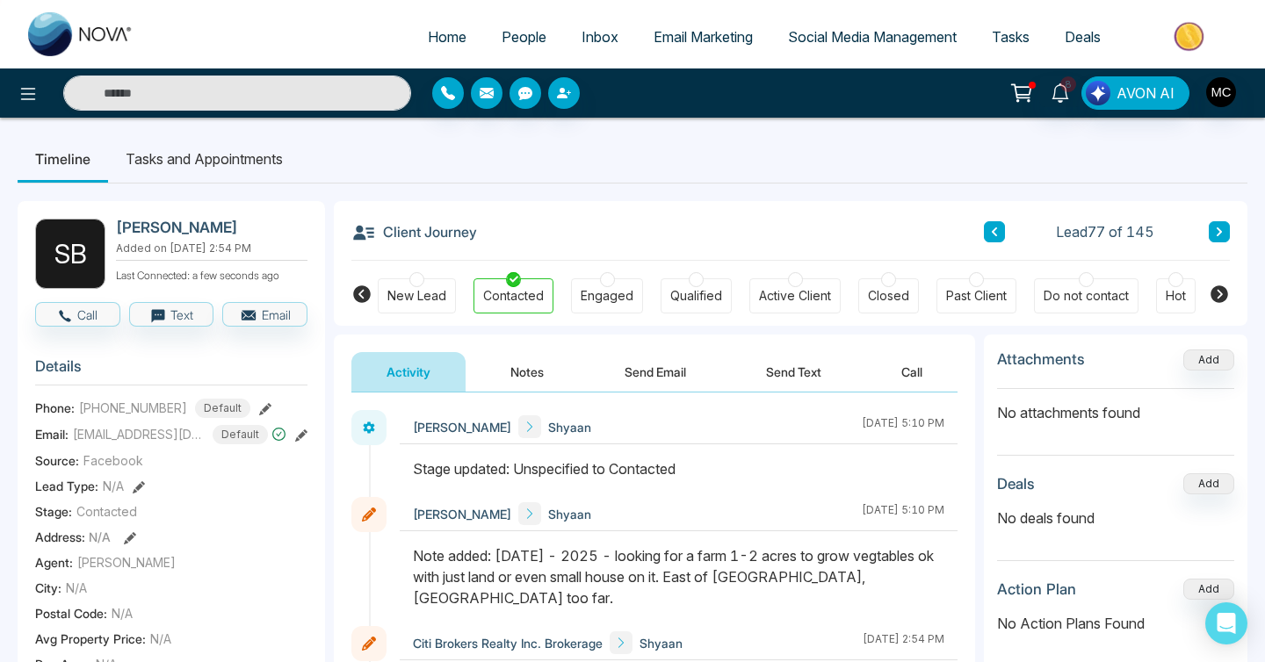
click at [994, 239] on button at bounding box center [994, 231] width 21 height 21
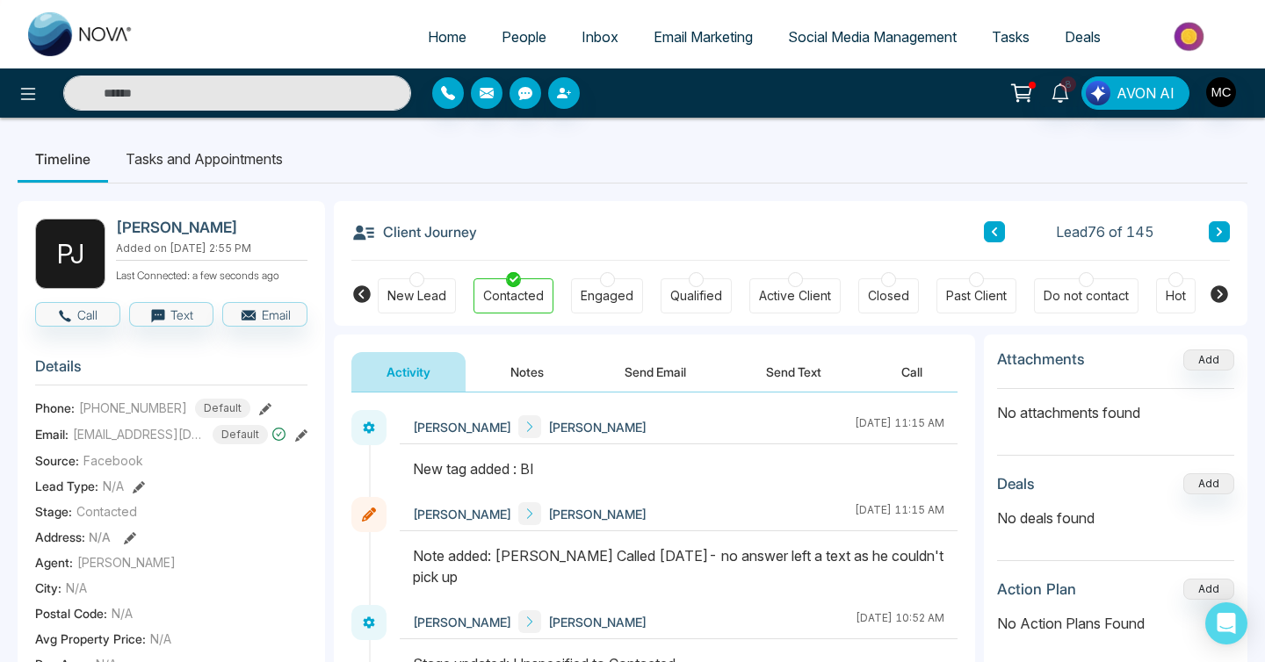
click at [994, 239] on button at bounding box center [994, 231] width 21 height 21
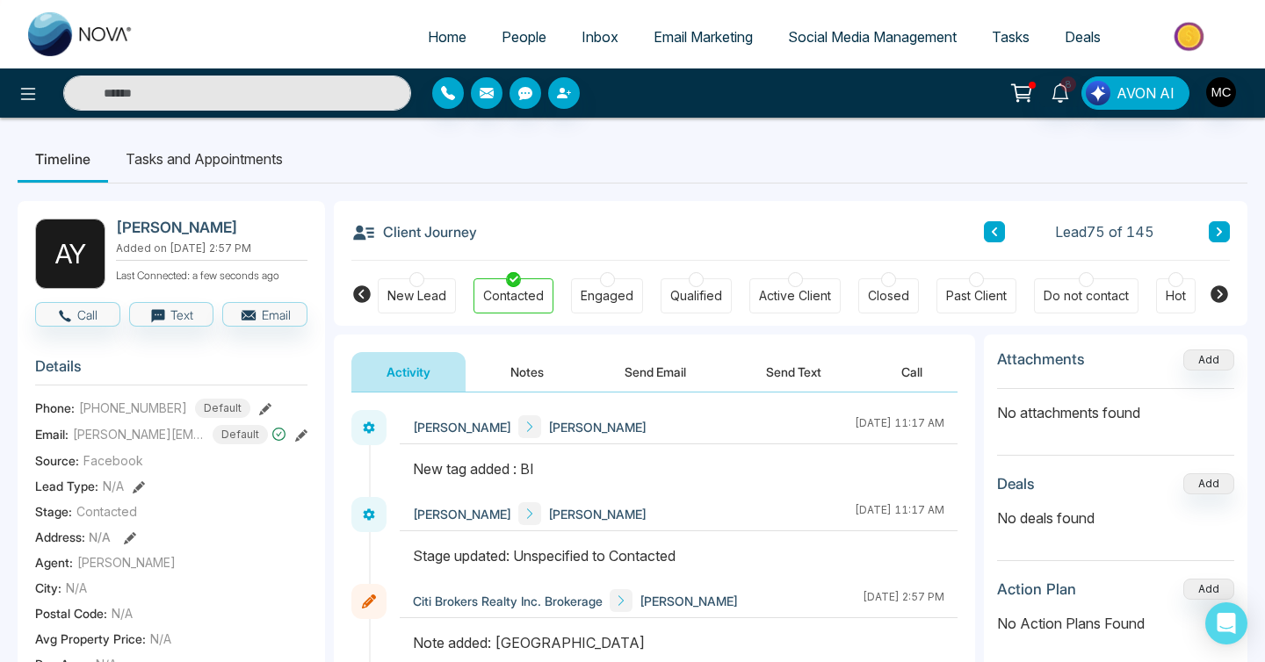
click at [991, 238] on button at bounding box center [994, 231] width 21 height 21
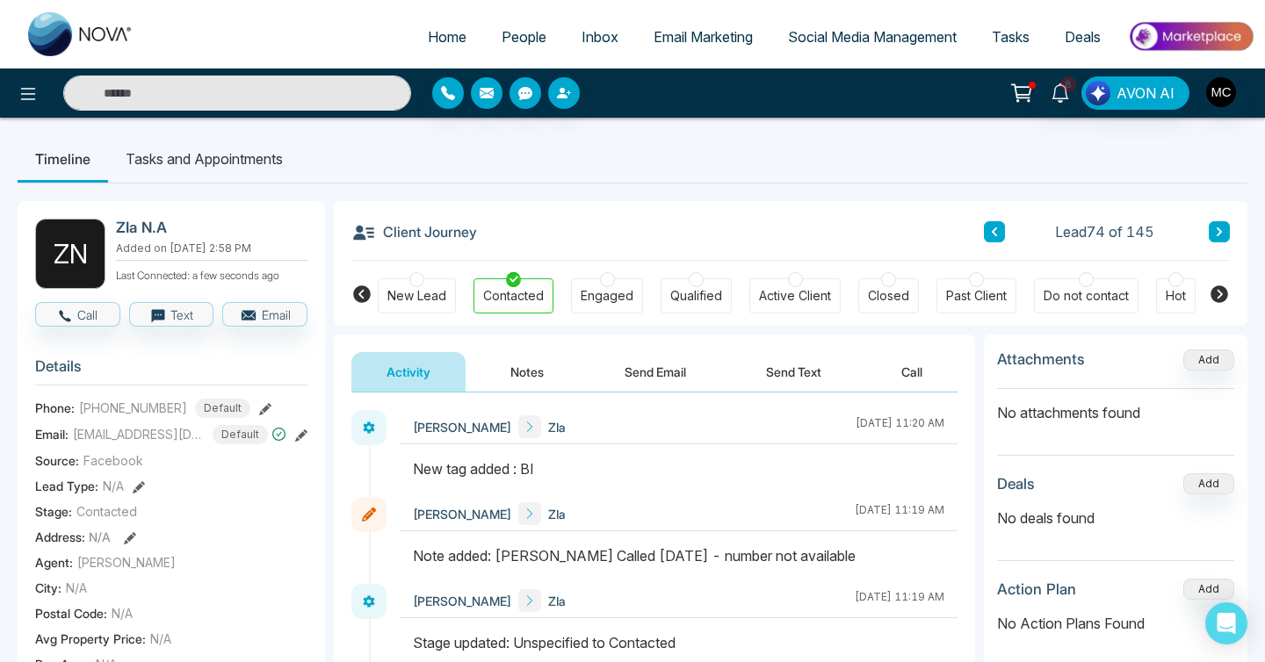
click at [994, 229] on icon at bounding box center [994, 232] width 9 height 11
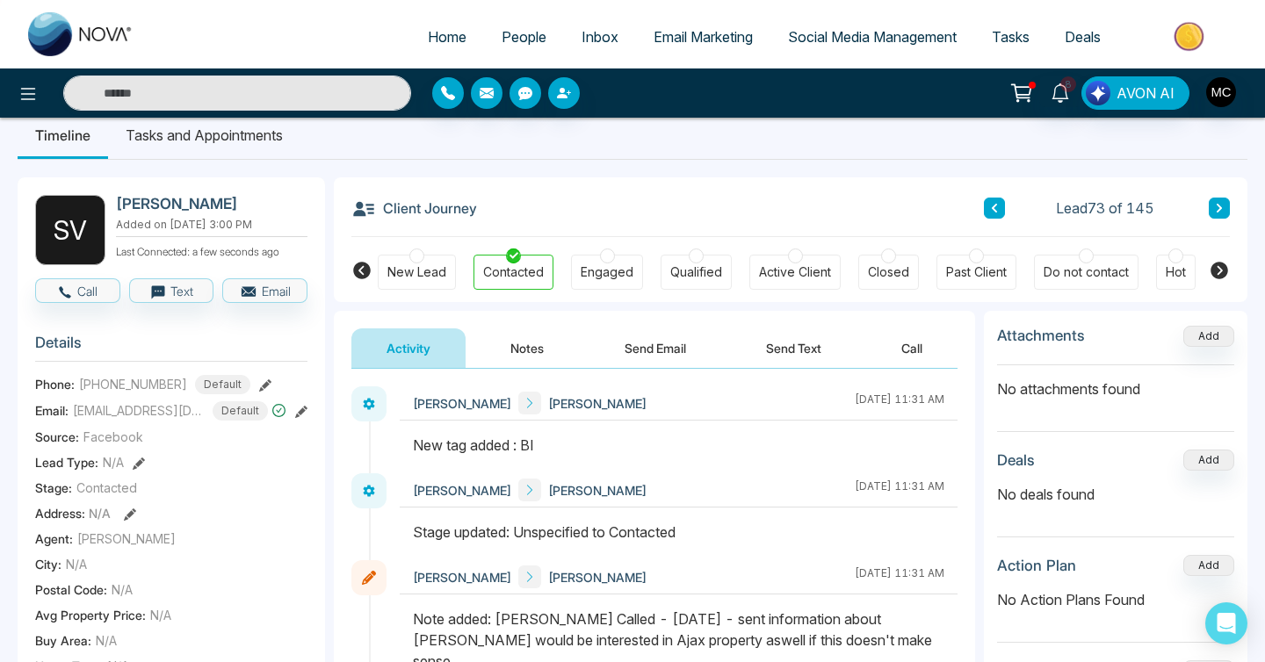
scroll to position [18, 0]
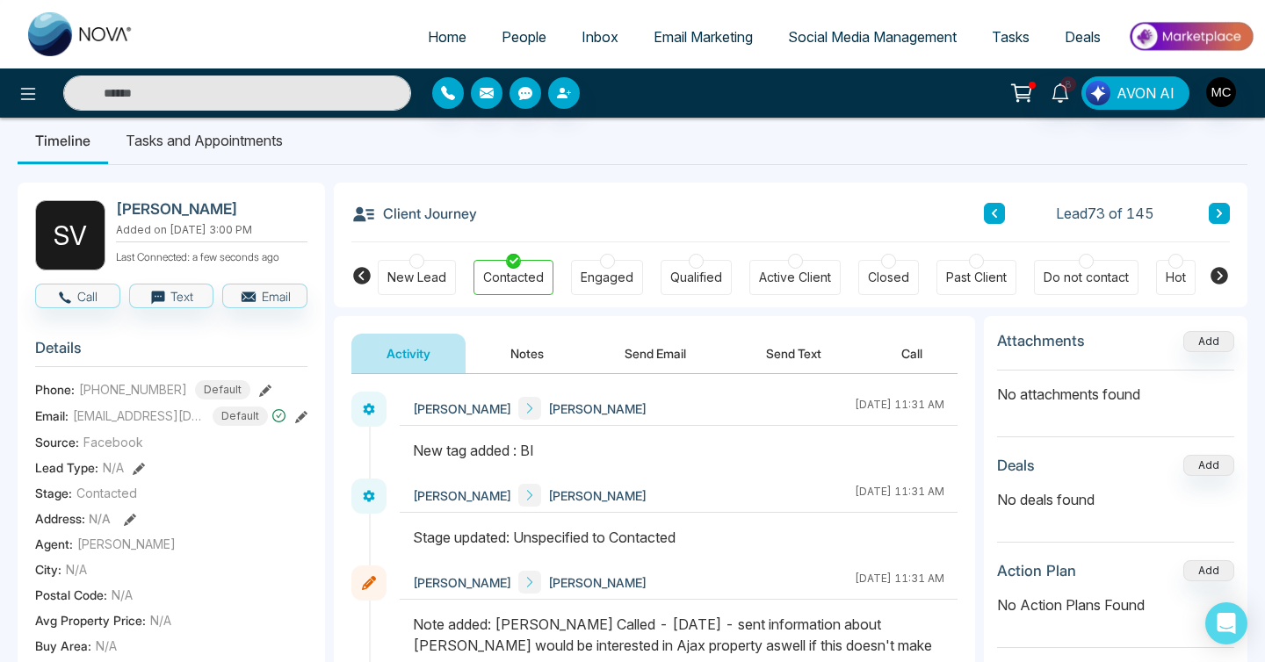
click at [991, 203] on button at bounding box center [994, 213] width 21 height 21
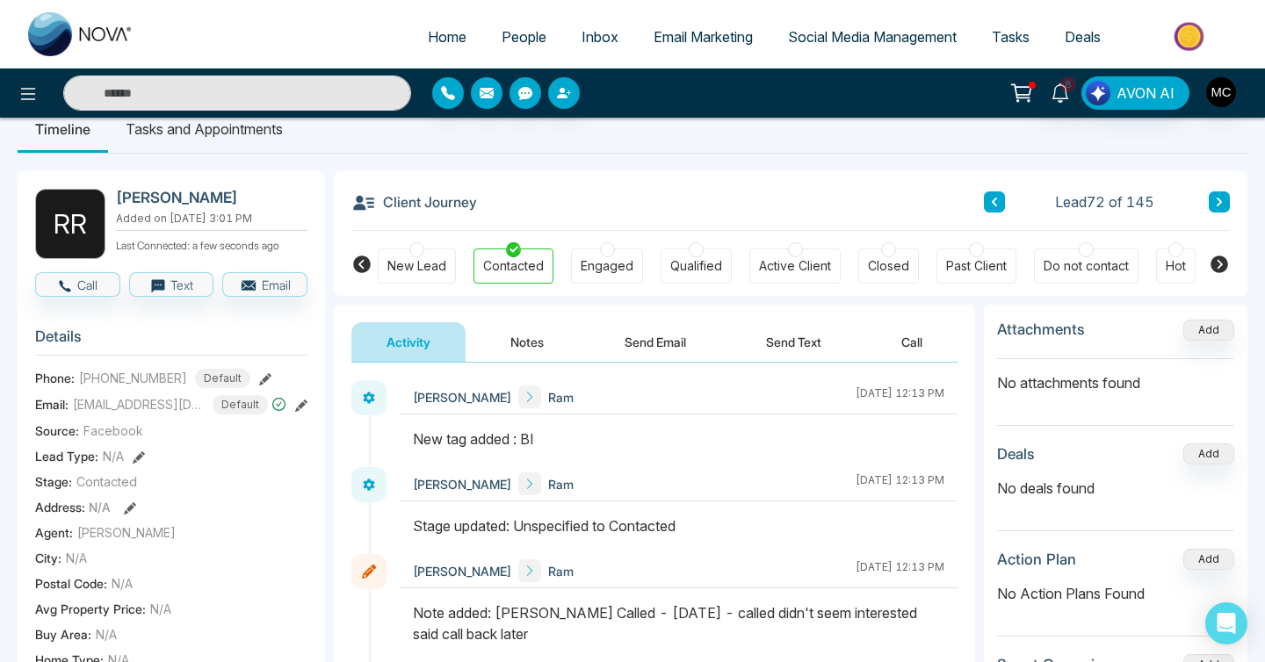
scroll to position [26, 0]
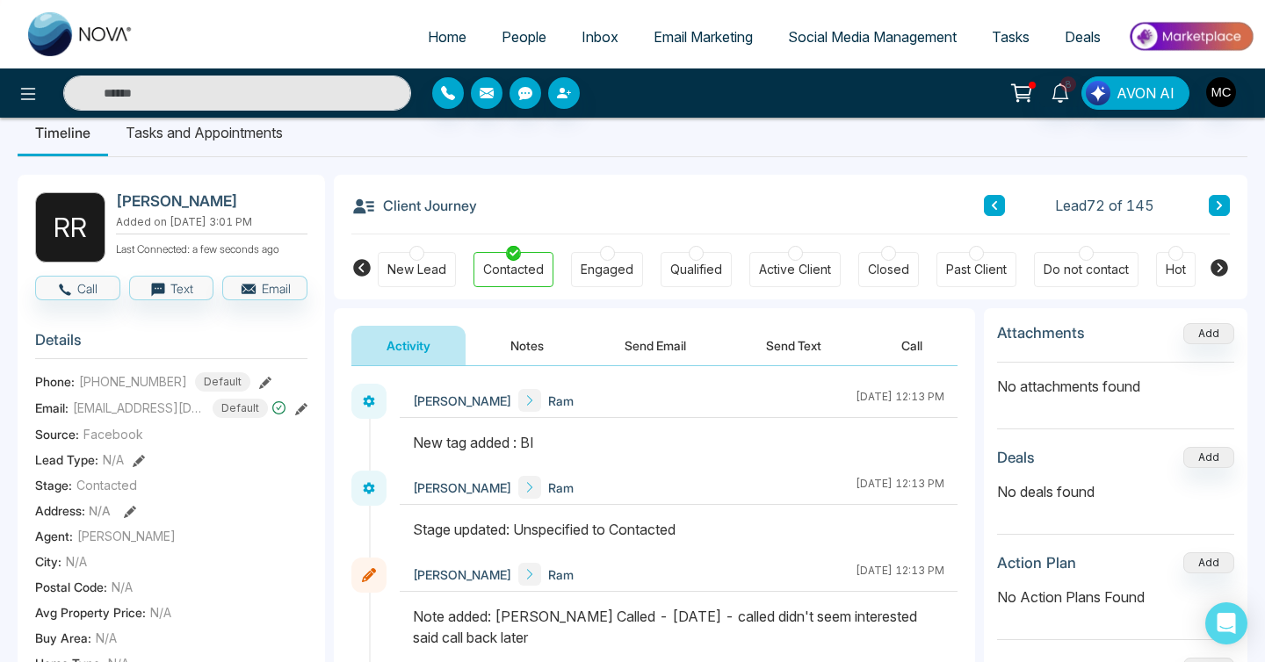
click at [995, 209] on icon at bounding box center [994, 205] width 9 height 11
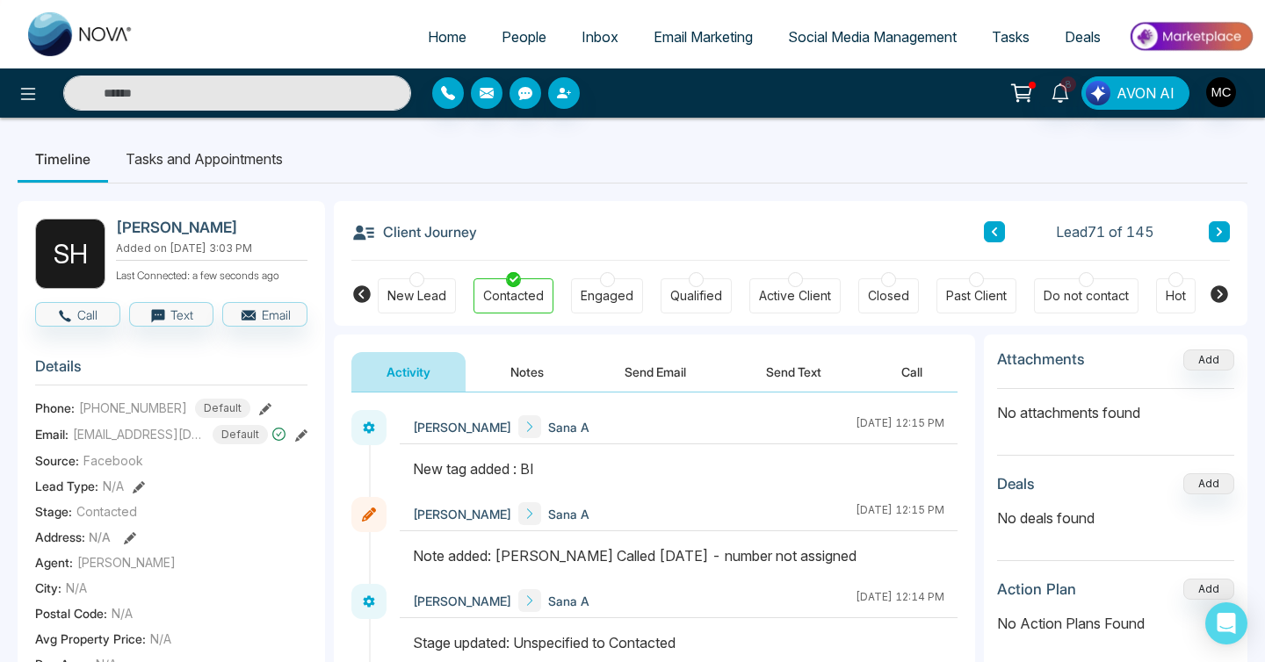
click at [980, 229] on div "Client Journey Lead 71 of 145" at bounding box center [790, 231] width 879 height 60
click at [985, 228] on button at bounding box center [994, 231] width 21 height 21
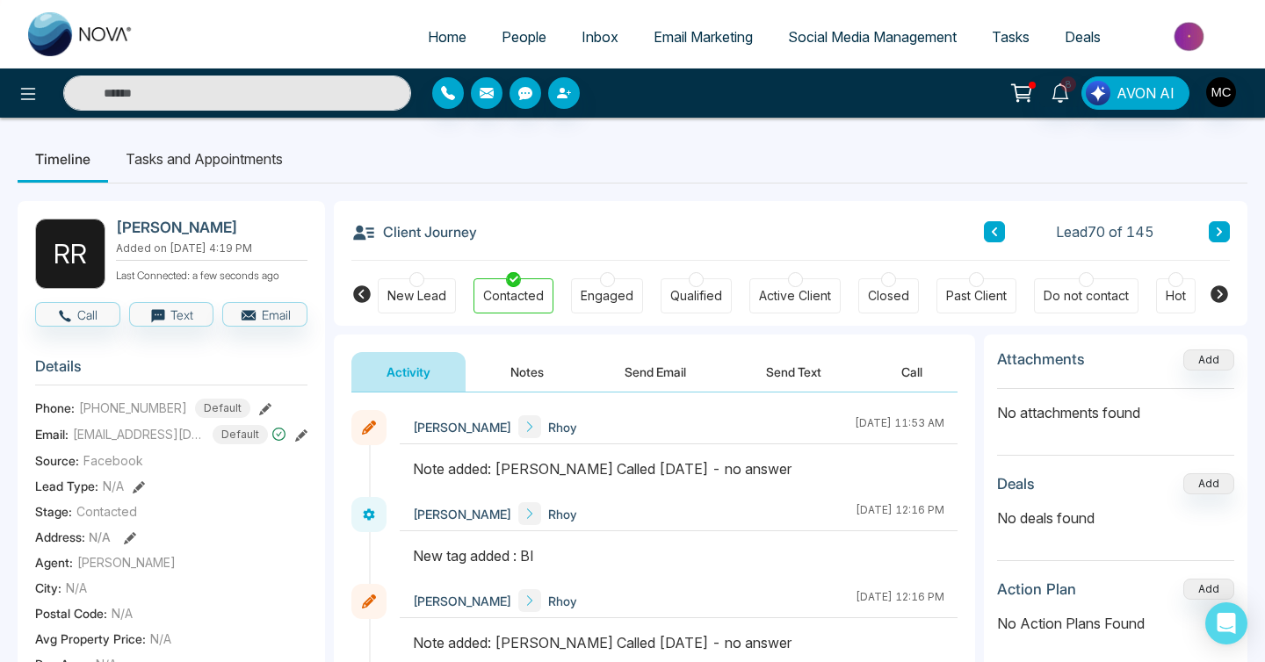
click at [987, 229] on button at bounding box center [994, 231] width 21 height 21
click at [987, 235] on button at bounding box center [994, 231] width 21 height 21
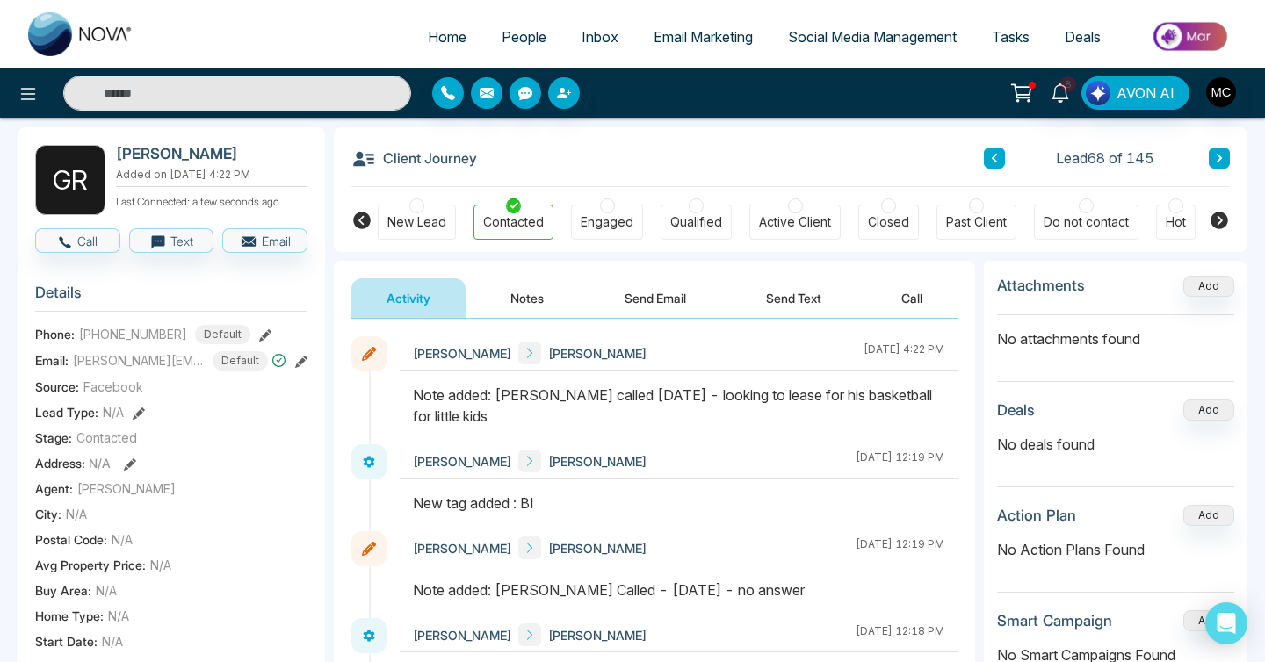
scroll to position [73, 0]
click at [989, 153] on button at bounding box center [994, 158] width 21 height 21
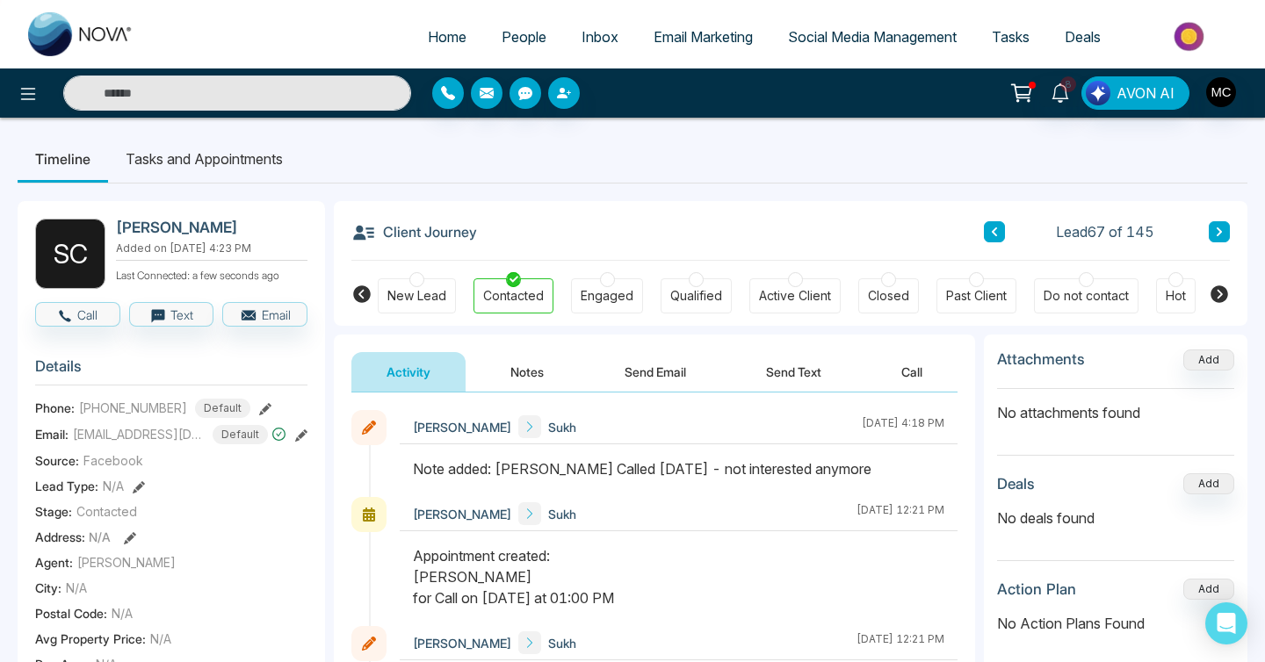
click at [994, 238] on button at bounding box center [994, 231] width 21 height 21
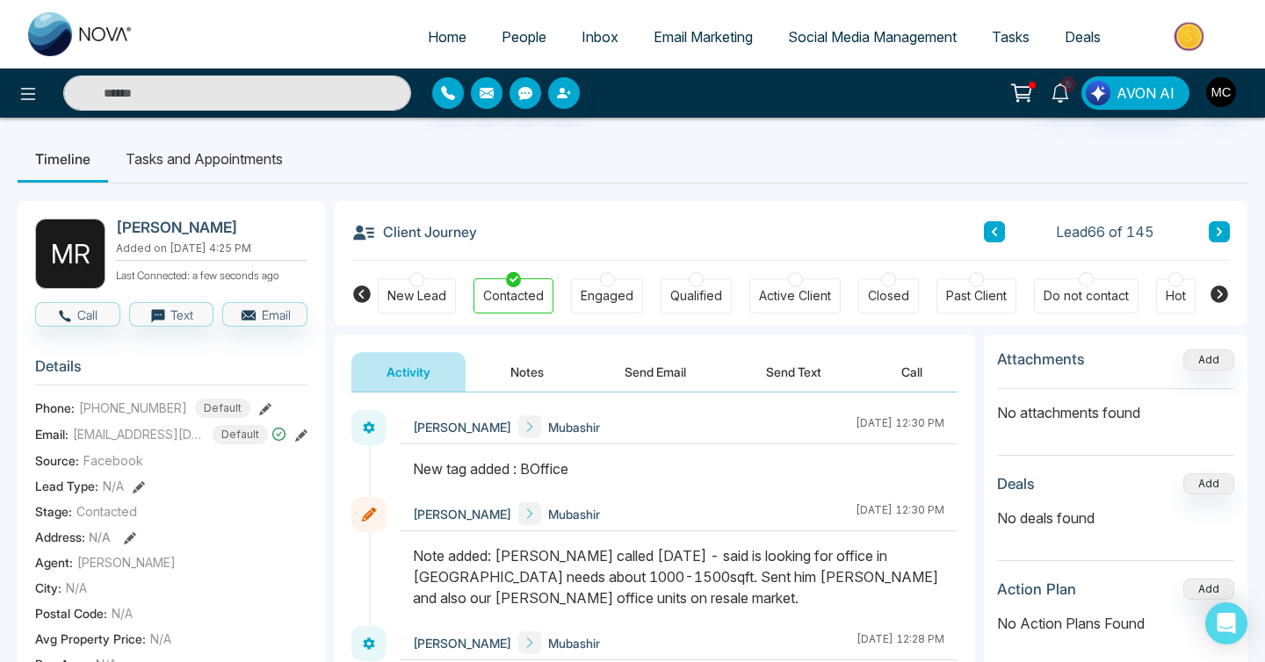
click at [988, 228] on button at bounding box center [994, 231] width 21 height 21
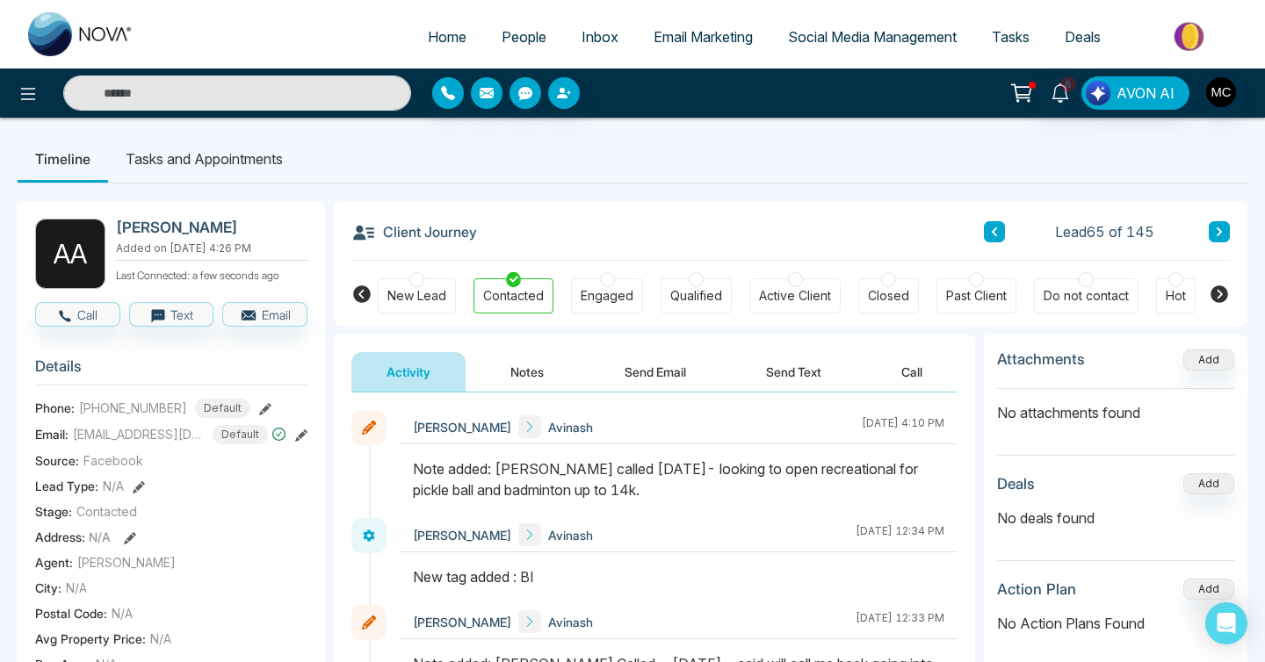
click at [999, 224] on button at bounding box center [994, 231] width 21 height 21
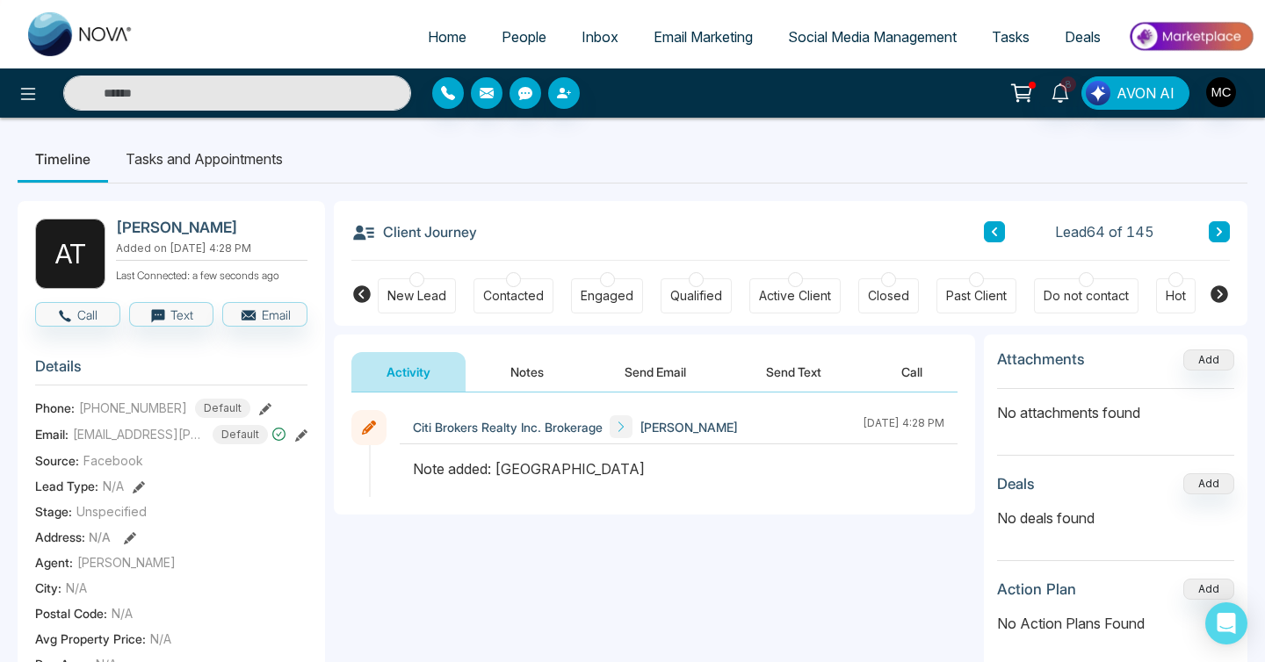
click at [995, 228] on icon at bounding box center [994, 232] width 5 height 9
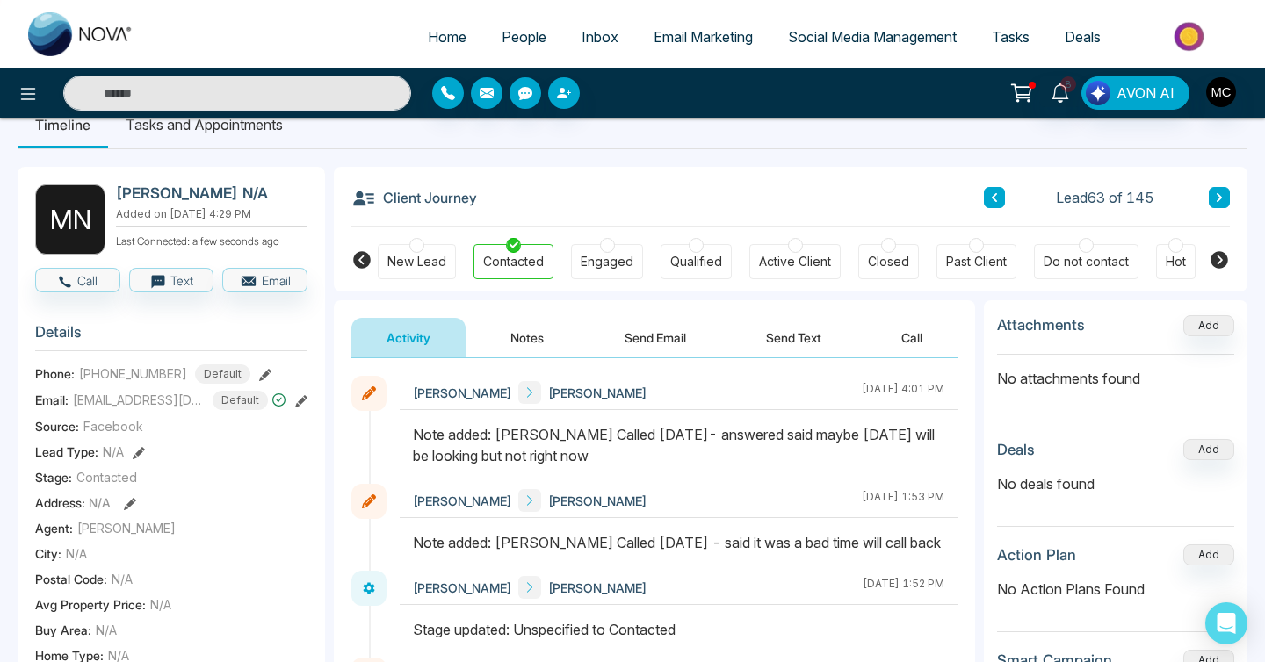
scroll to position [18, 0]
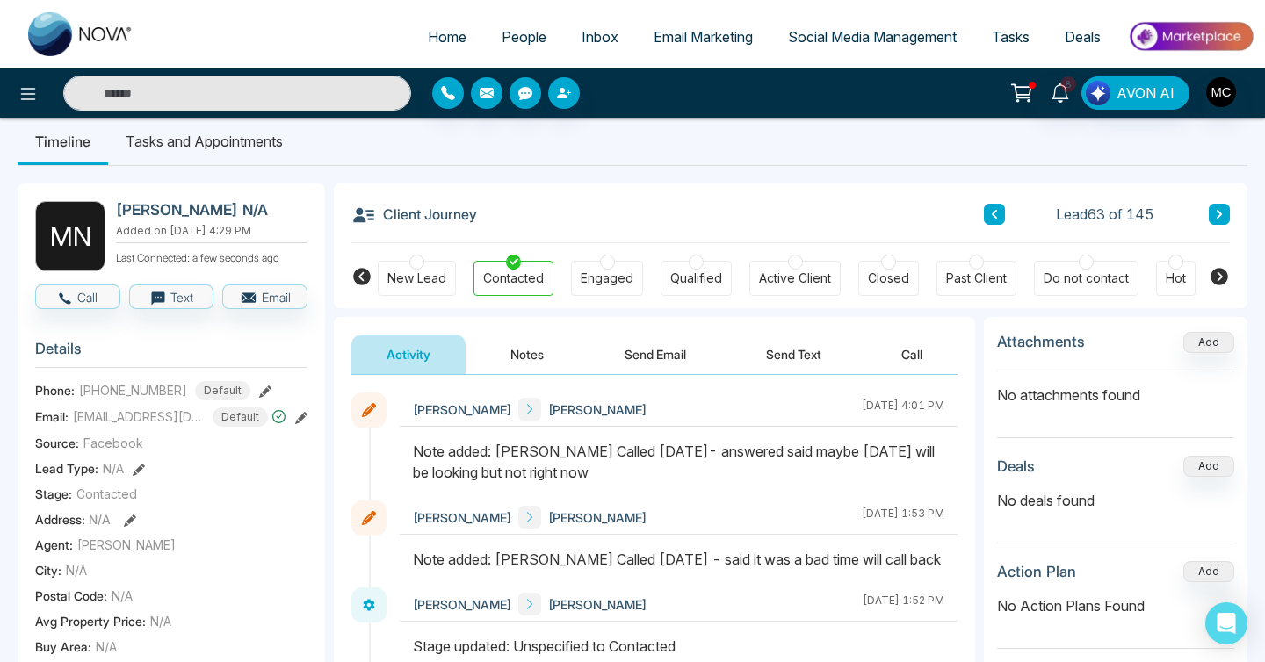
click at [994, 211] on icon at bounding box center [994, 214] width 9 height 11
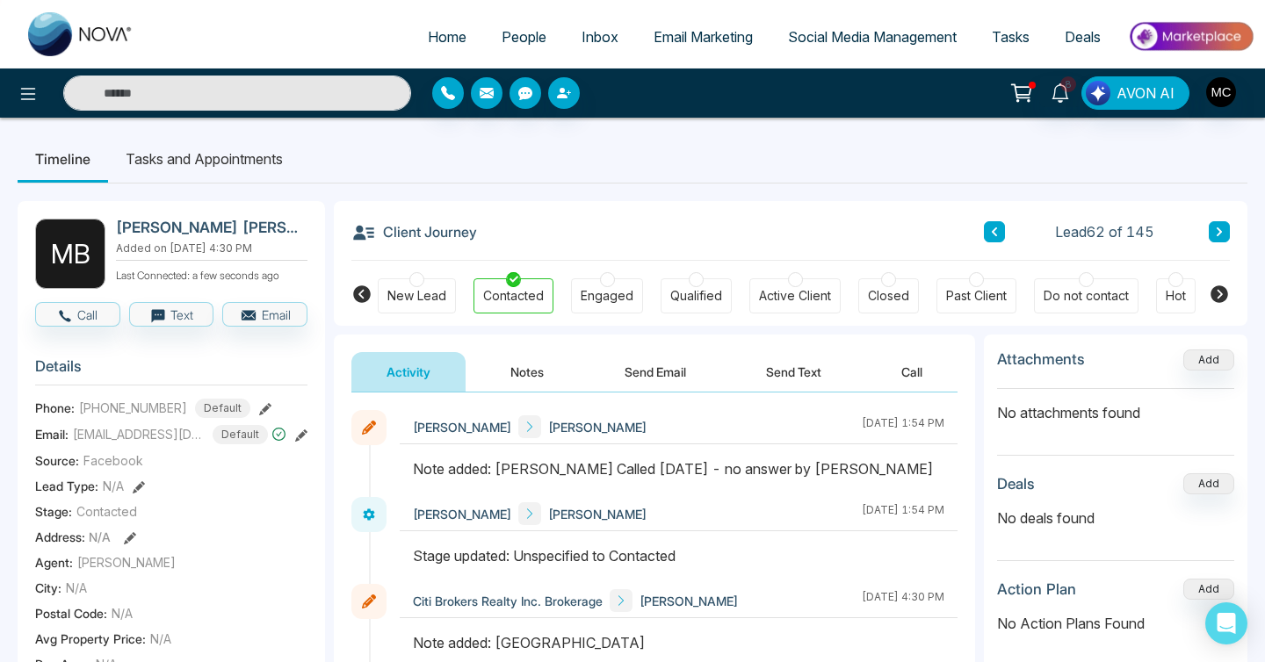
click at [999, 223] on button at bounding box center [994, 231] width 21 height 21
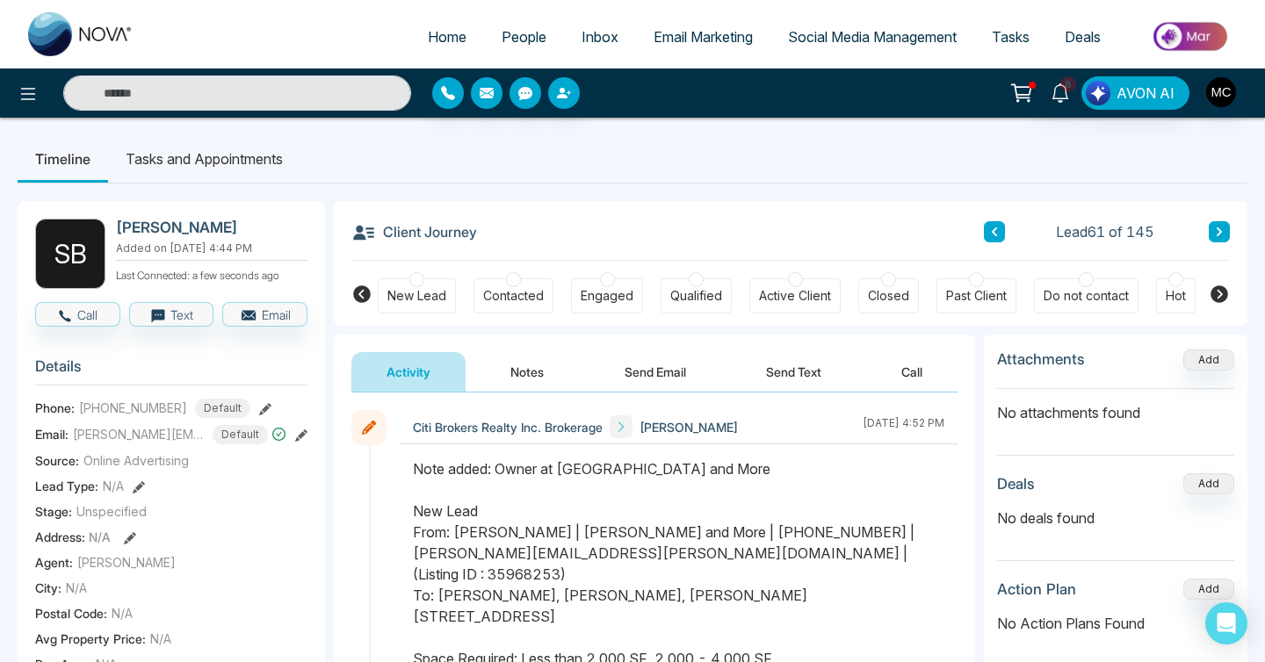
click at [995, 233] on icon at bounding box center [994, 232] width 9 height 11
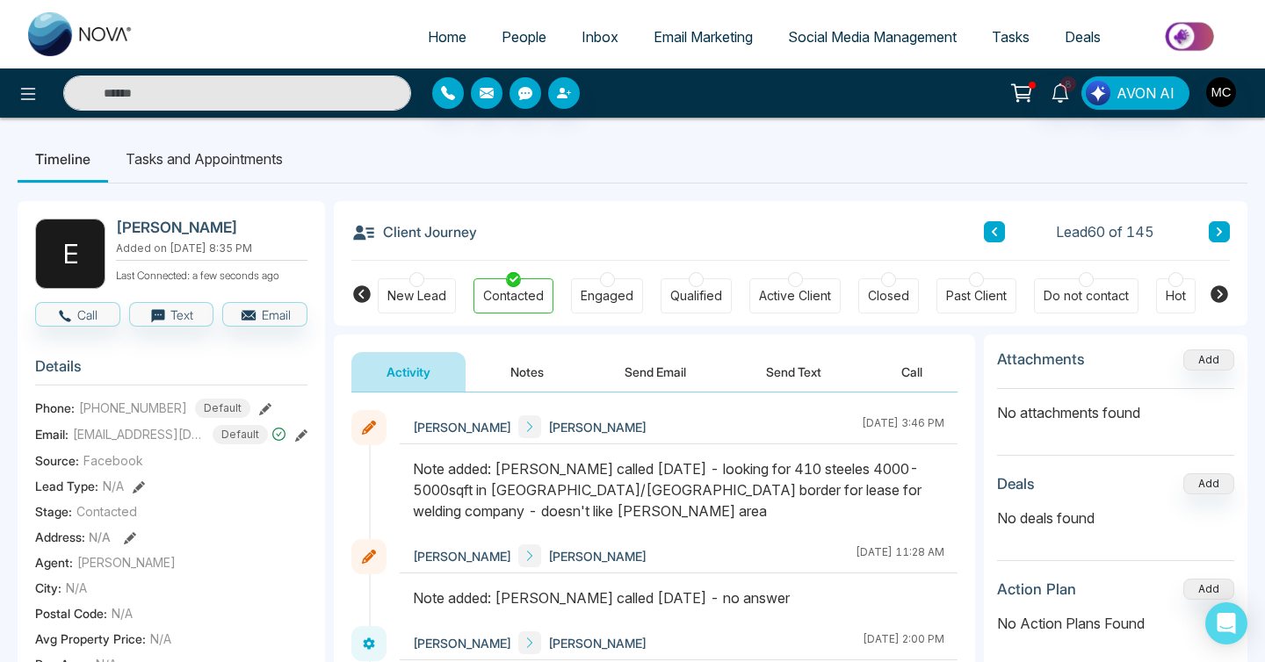
click at [990, 232] on icon at bounding box center [994, 232] width 9 height 11
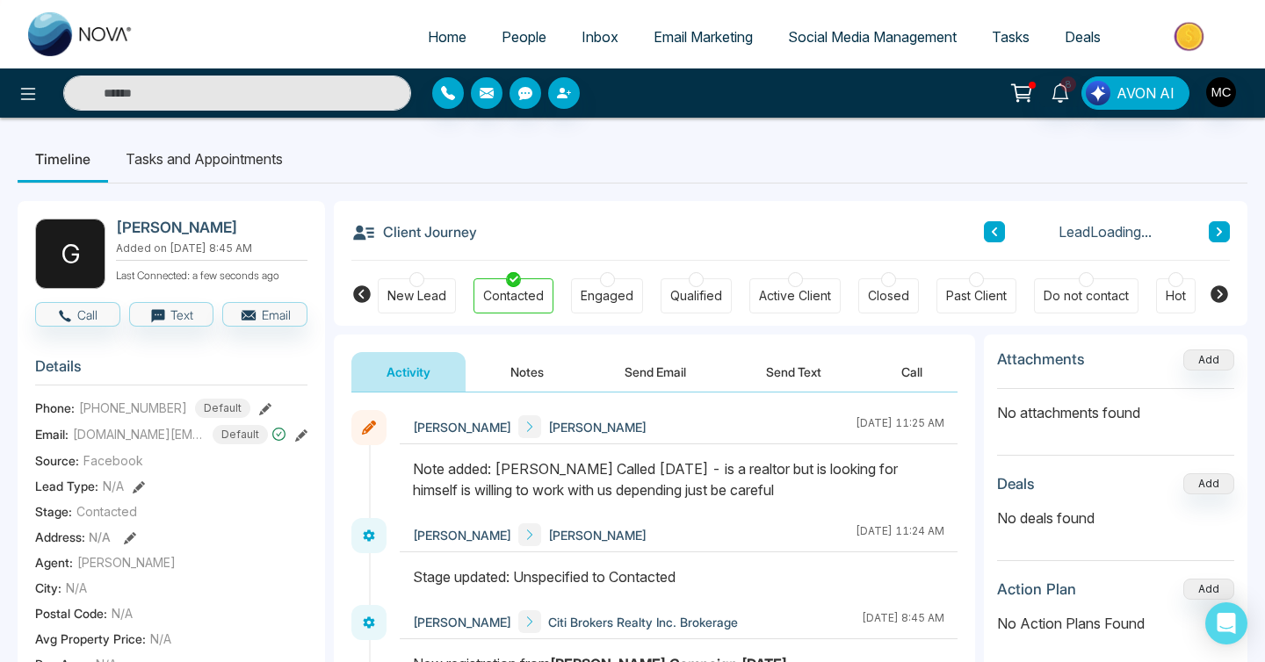
click at [990, 232] on icon at bounding box center [994, 232] width 9 height 11
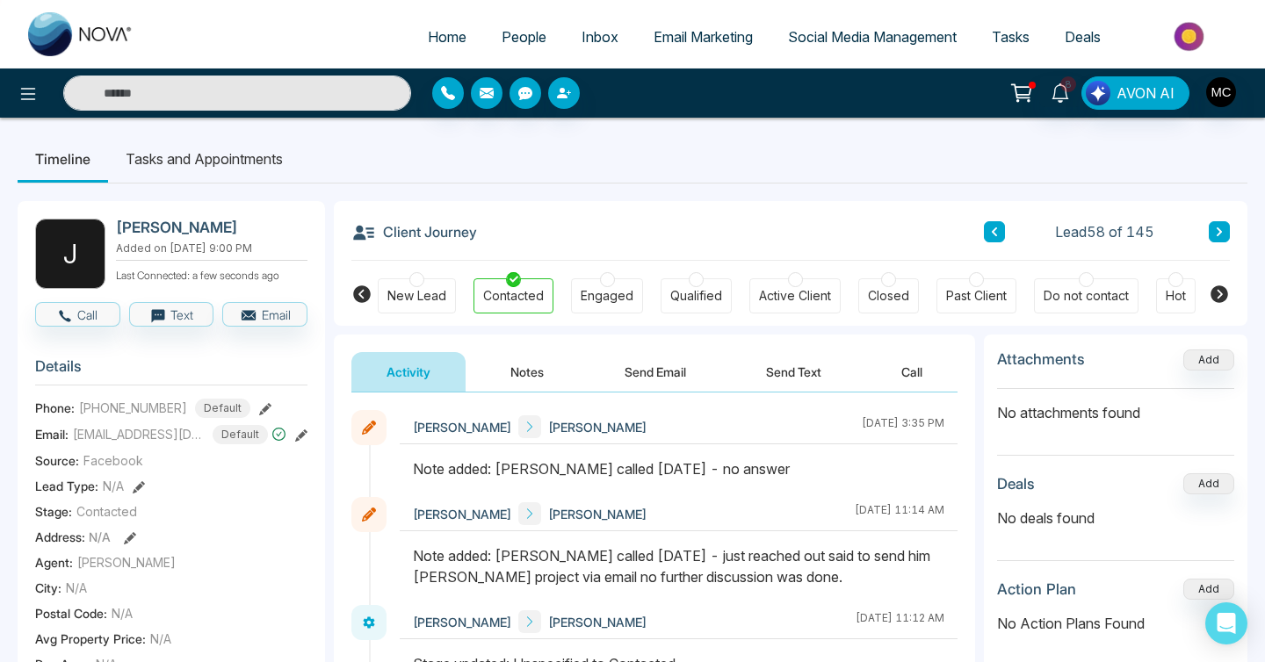
click at [1219, 235] on icon at bounding box center [1219, 232] width 9 height 11
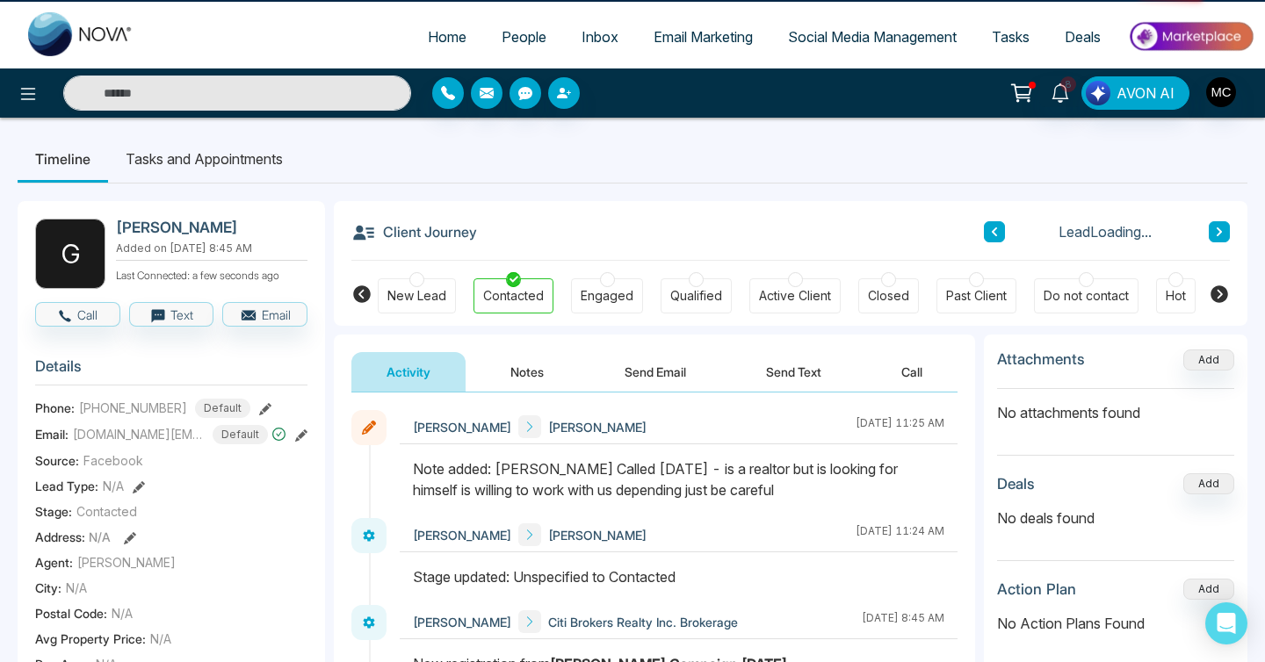
click at [1219, 235] on icon at bounding box center [1219, 232] width 9 height 11
